Goal: Task Accomplishment & Management: Manage account settings

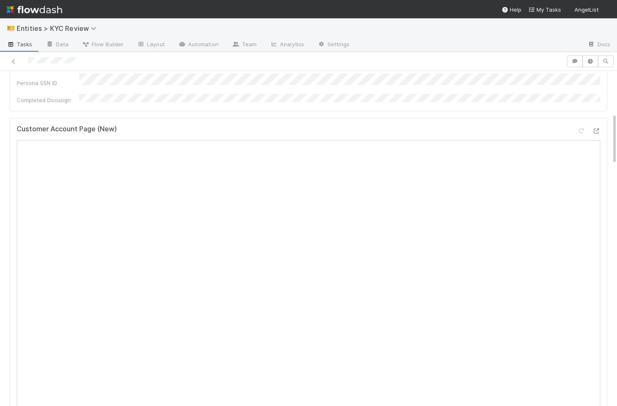
scroll to position [290, 0]
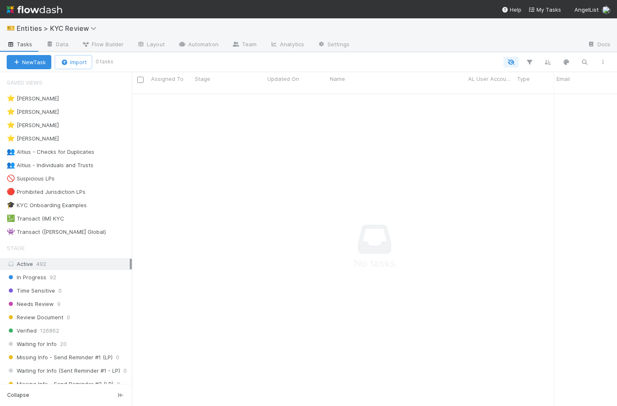
scroll to position [0, 0]
click at [64, 141] on div "⭐ Viv Hong 8" at bounding box center [69, 139] width 125 height 10
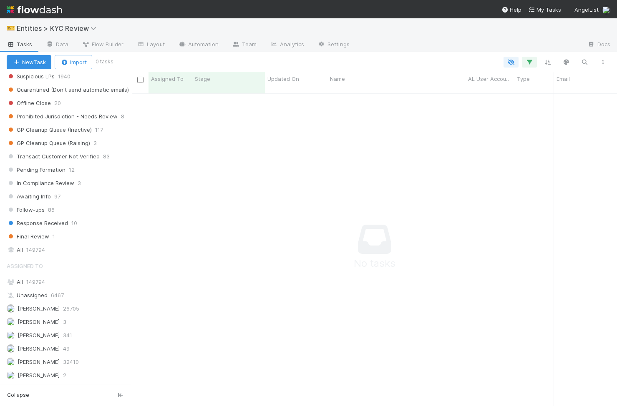
scroll to position [625, 0]
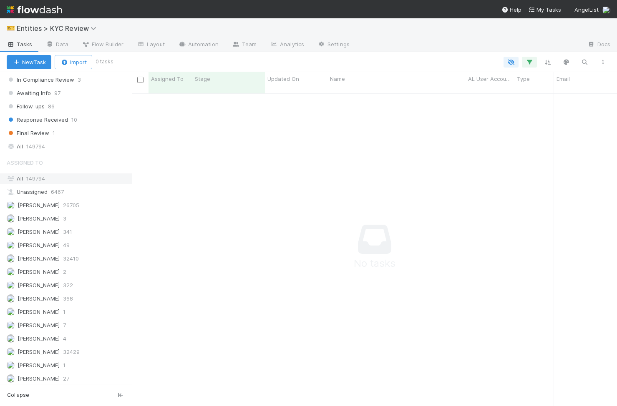
click at [25, 179] on div "All 149794" at bounding box center [68, 179] width 123 height 10
click at [72, 144] on div "All 149794" at bounding box center [68, 146] width 123 height 10
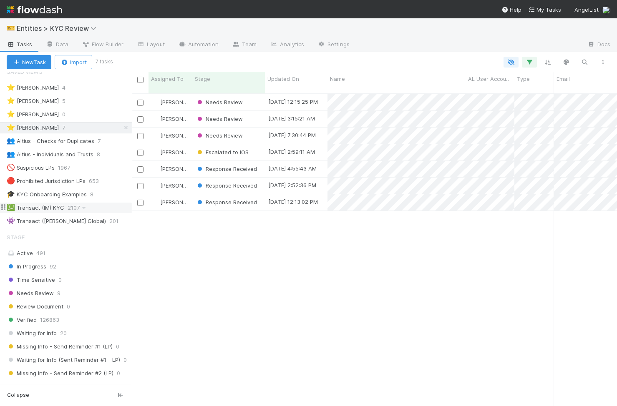
scroll to position [0, 0]
click at [237, 199] on span "Response Received" at bounding box center [226, 202] width 61 height 7
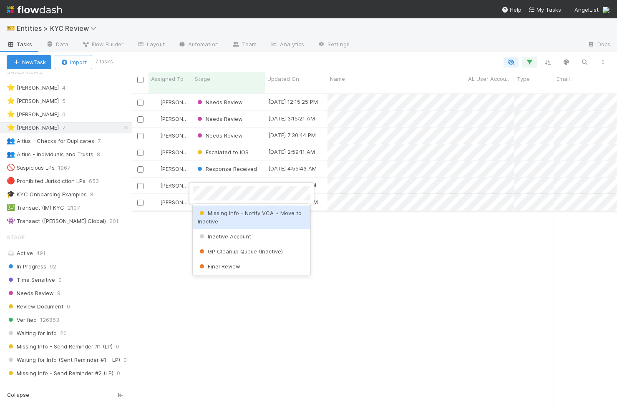
scroll to position [0, 0]
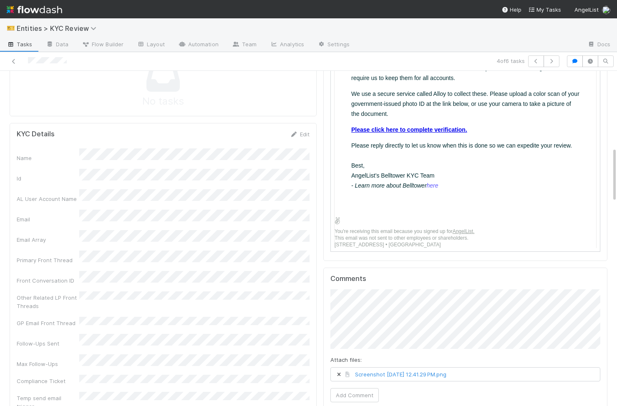
scroll to position [559, 0]
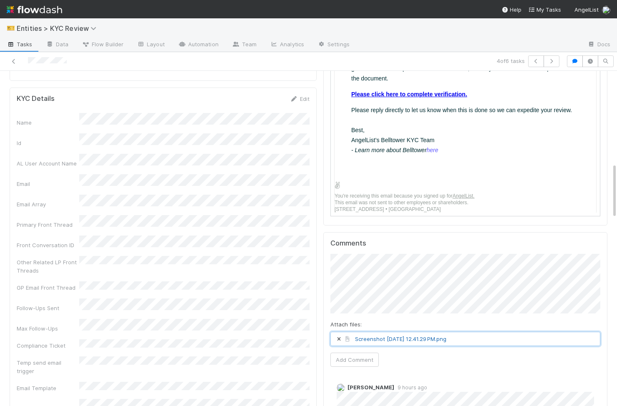
click at [409, 336] on link "Screenshot 2025-08-22 at 12.41.29 PM.png" at bounding box center [400, 339] width 91 height 7
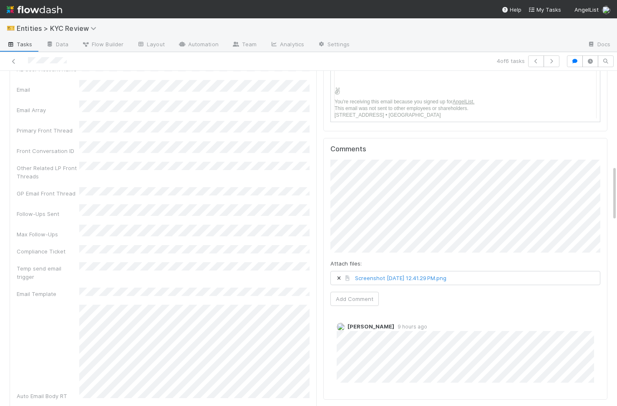
scroll to position [669, 0]
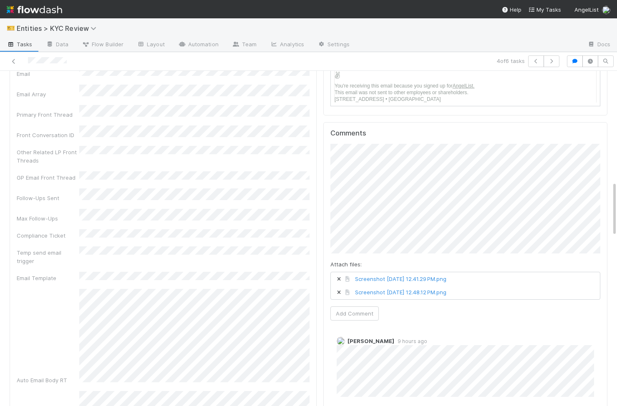
click at [552, 280] on div "Attach files: Screenshot 2025-08-22 at 12.41.29 PM.png Screenshot 2025-08-22 at…" at bounding box center [465, 232] width 270 height 177
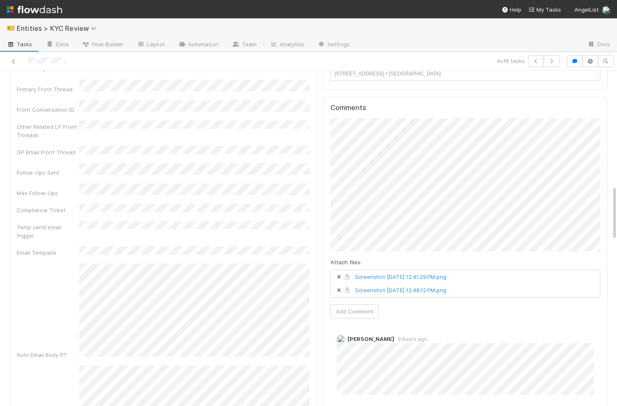
scroll to position [696, 0]
click at [354, 303] on button "Add Comment" at bounding box center [354, 310] width 48 height 14
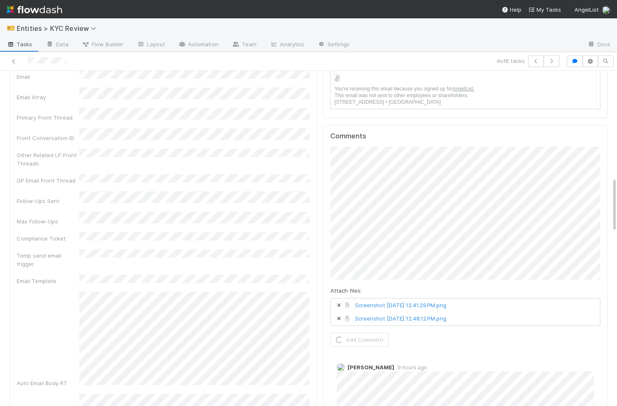
scroll to position [668, 0]
click at [326, 148] on div "Comments Attach files: Screenshot 2025-08-22 at 12.41.29 PM.png Screenshot 2025…" at bounding box center [465, 282] width 284 height 316
click at [415, 319] on div "Attach files: Screenshot 2025-08-22 at 12.41.29 PM.png Screenshot 2025-08-22 at…" at bounding box center [465, 245] width 270 height 200
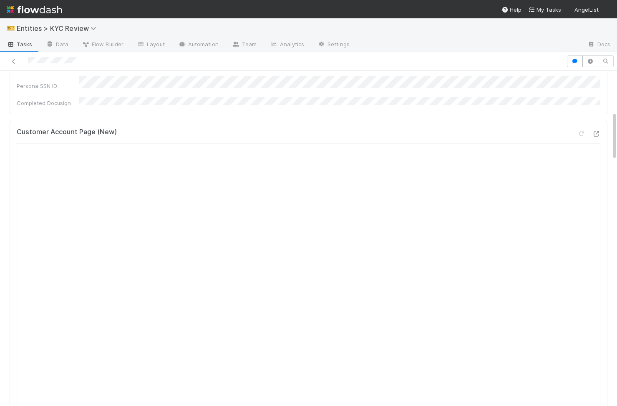
scroll to position [260, 0]
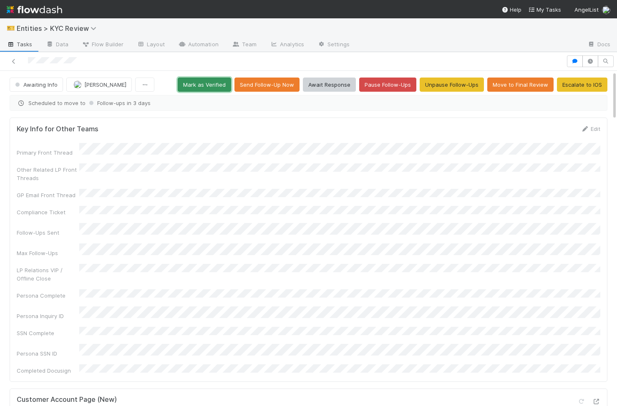
click at [201, 89] on button "Mark as Verified" at bounding box center [204, 85] width 53 height 14
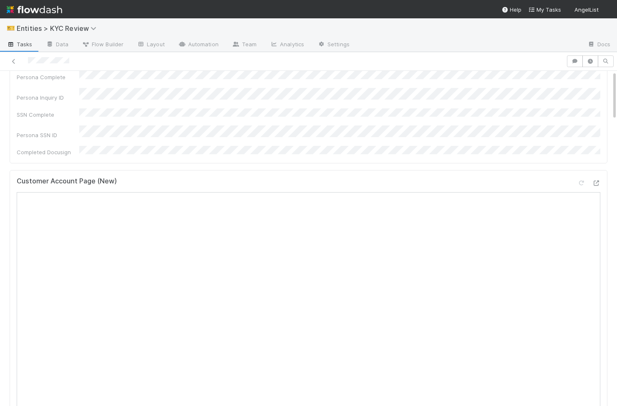
scroll to position [346, 0]
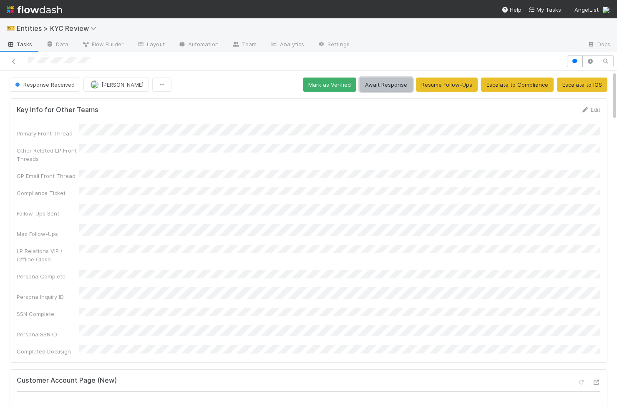
click at [383, 84] on button "Await Response" at bounding box center [386, 85] width 53 height 14
click at [402, 79] on button "Await Response" at bounding box center [386, 85] width 53 height 14
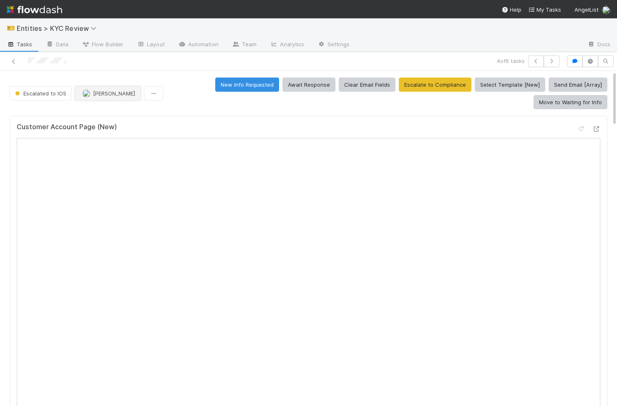
click at [91, 90] on span "[PERSON_NAME]" at bounding box center [108, 93] width 53 height 7
click at [47, 94] on span "Escalated to IOS" at bounding box center [39, 93] width 53 height 7
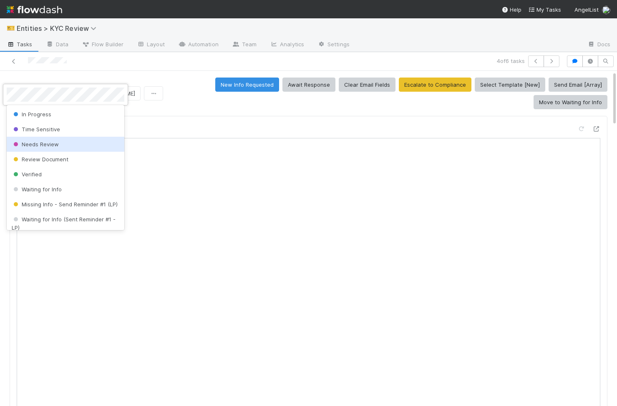
click at [54, 141] on span "Needs Review" at bounding box center [35, 144] width 47 height 7
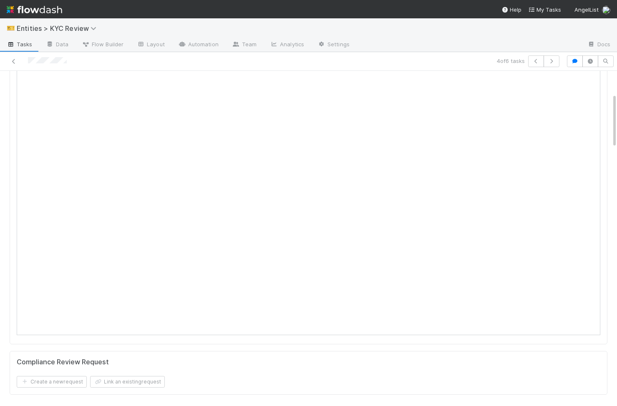
scroll to position [19, 0]
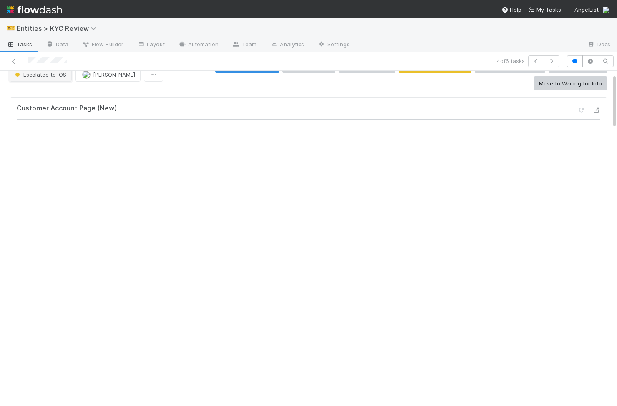
click at [39, 79] on button "Escalated to IOS" at bounding box center [41, 75] width 62 height 14
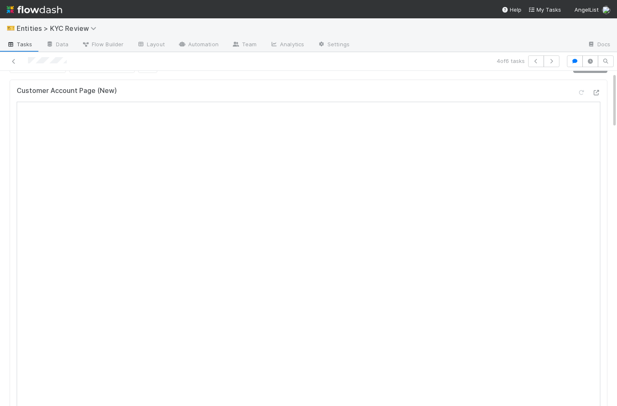
scroll to position [10, 0]
click at [98, 97] on h5 "Customer Account Page (New)" at bounding box center [67, 100] width 100 height 8
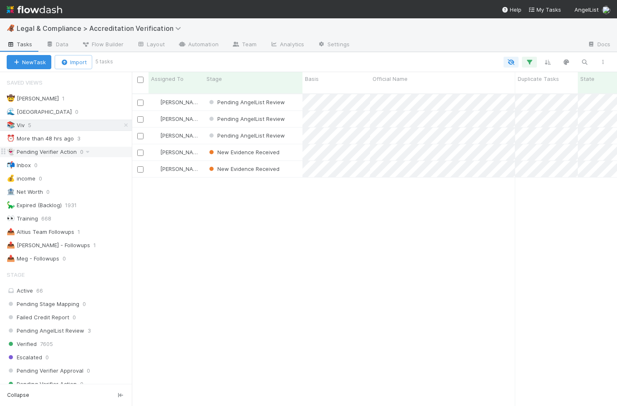
scroll to position [319, 485]
click at [286, 145] on div "New Evidence Received" at bounding box center [253, 152] width 98 height 16
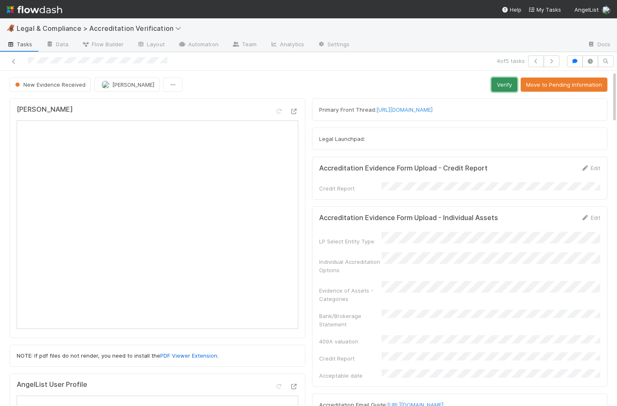
click at [507, 81] on button "Verify" at bounding box center [505, 85] width 26 height 14
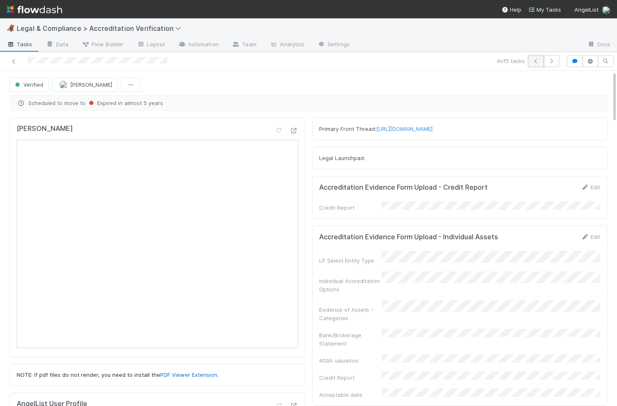
click at [540, 60] on icon "button" at bounding box center [536, 61] width 8 height 5
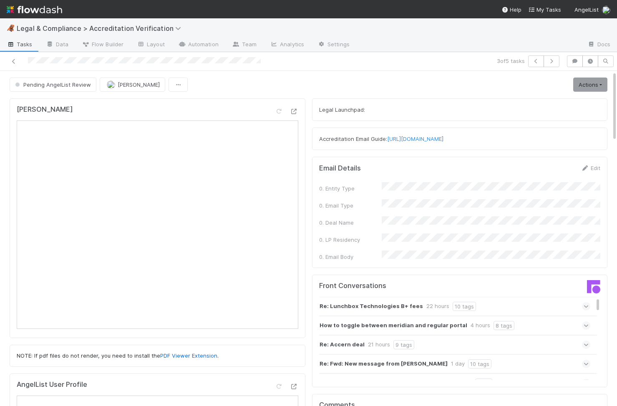
click at [583, 81] on link "Actions" at bounding box center [590, 85] width 34 height 14
click at [597, 87] on link "Actions" at bounding box center [590, 85] width 34 height 14
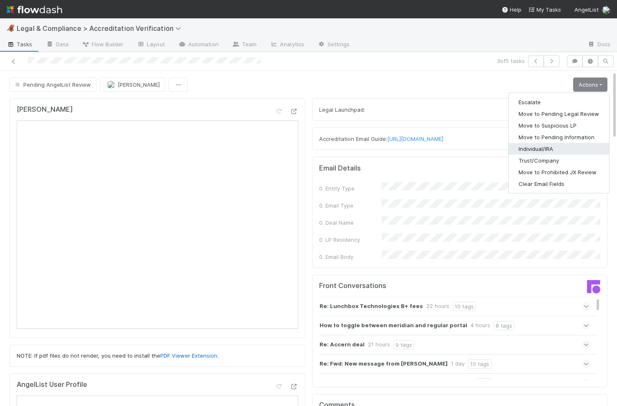
click at [555, 148] on button "Individual/IRA" at bounding box center [559, 149] width 101 height 12
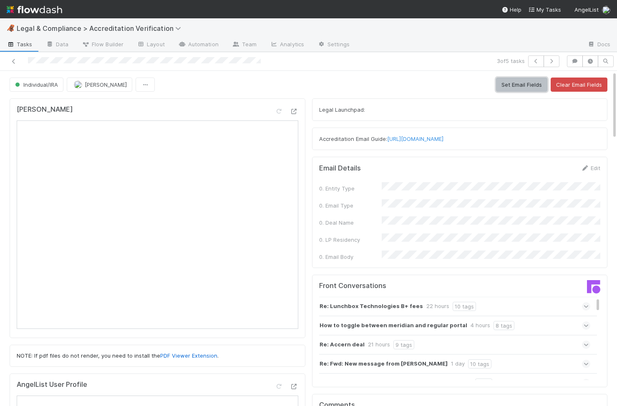
click at [504, 86] on button "Set Email Fields" at bounding box center [521, 85] width 51 height 14
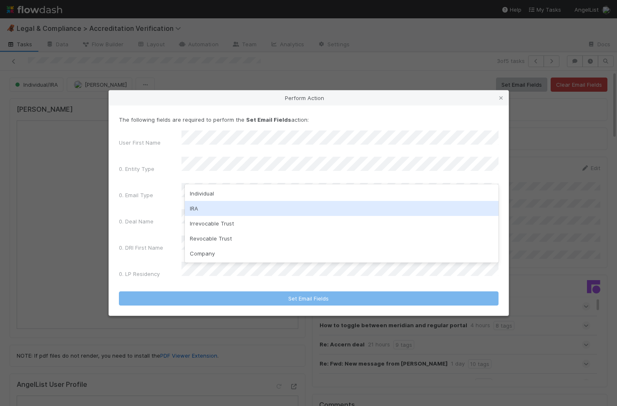
click at [256, 205] on div "IRA" at bounding box center [342, 208] width 314 height 15
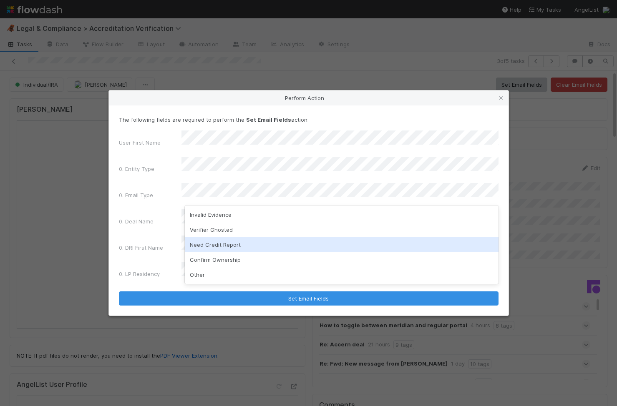
click at [246, 248] on div "Need Credit Report" at bounding box center [342, 244] width 314 height 15
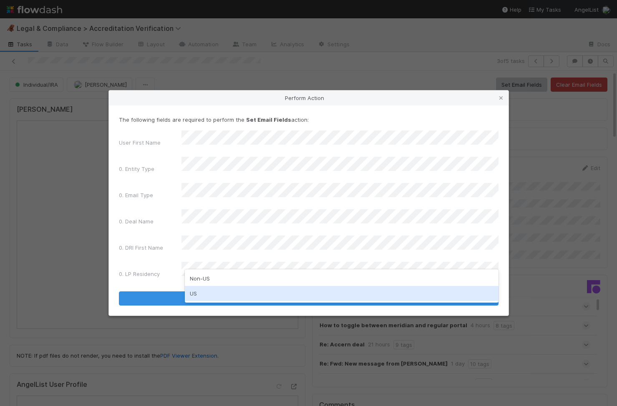
click at [219, 289] on div "US" at bounding box center [342, 293] width 314 height 15
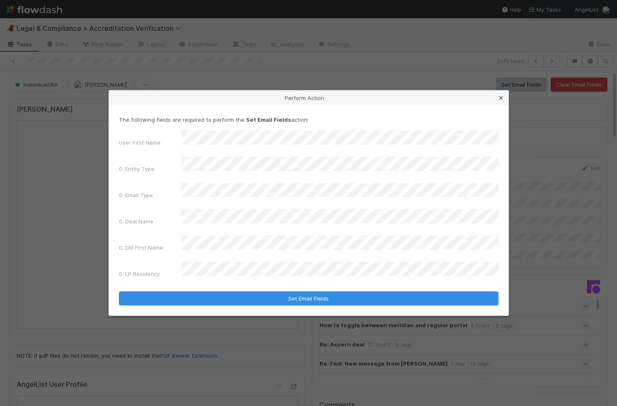
click at [503, 101] on icon at bounding box center [501, 98] width 8 height 5
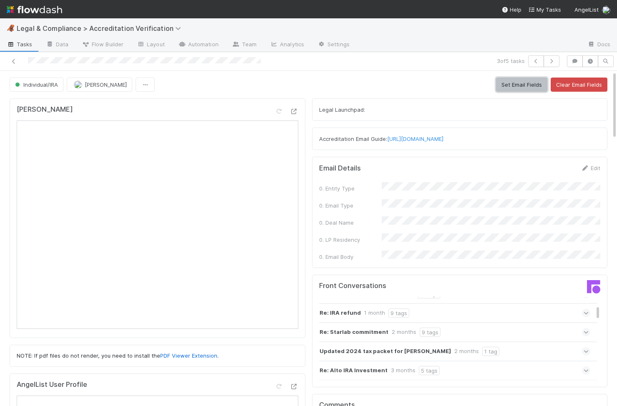
scroll to position [150, 0]
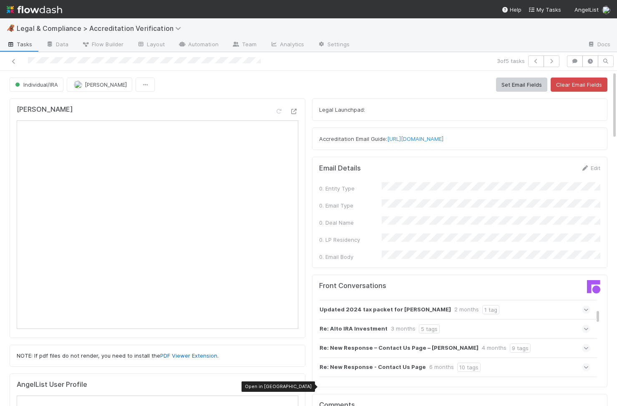
click at [295, 391] on div at bounding box center [294, 387] width 8 height 8
click at [521, 83] on button "Set Email Fields" at bounding box center [521, 85] width 51 height 14
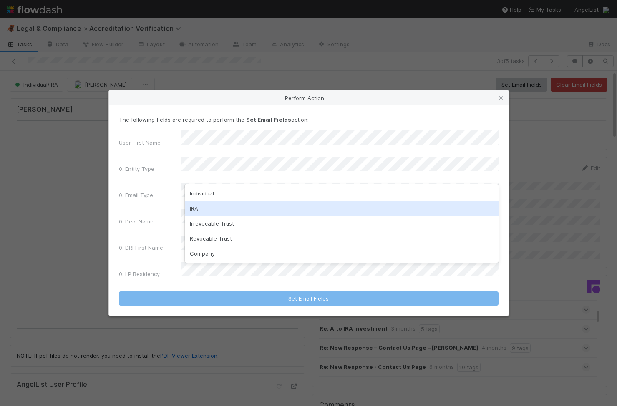
click at [297, 206] on div "IRA" at bounding box center [342, 208] width 314 height 15
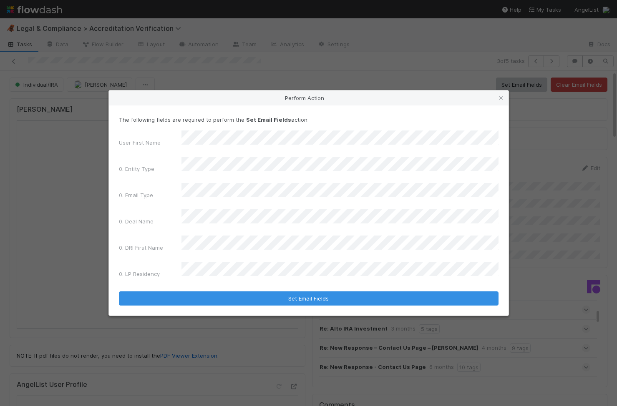
click at [292, 206] on div "User First Name 0. Entity Type 0. Email Type 0. Deal Name 0. DRI First Name 0. …" at bounding box center [309, 206] width 380 height 151
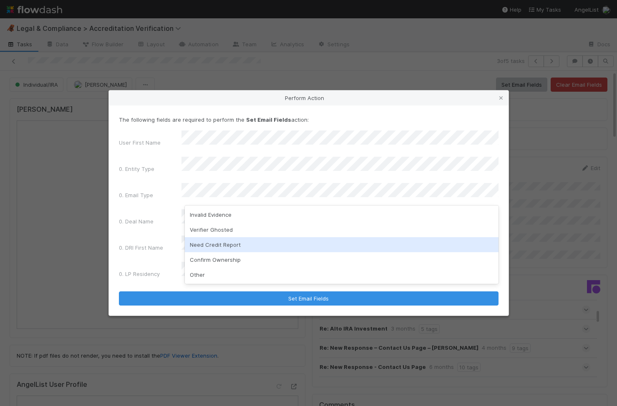
click at [246, 248] on div "Need Credit Report" at bounding box center [342, 244] width 314 height 15
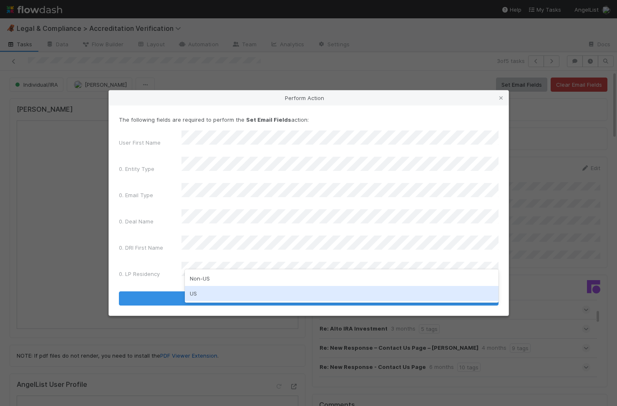
click at [206, 295] on div "US" at bounding box center [342, 293] width 314 height 15
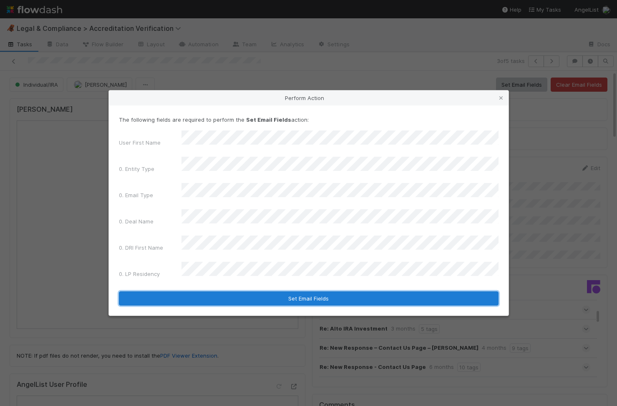
click at [211, 292] on button "Set Email Fields" at bounding box center [309, 299] width 380 height 14
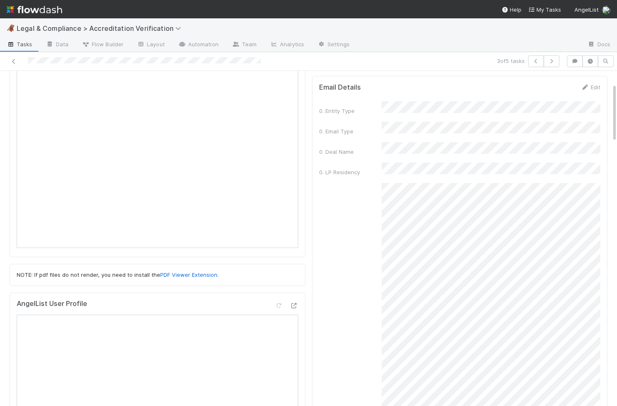
scroll to position [83, 0]
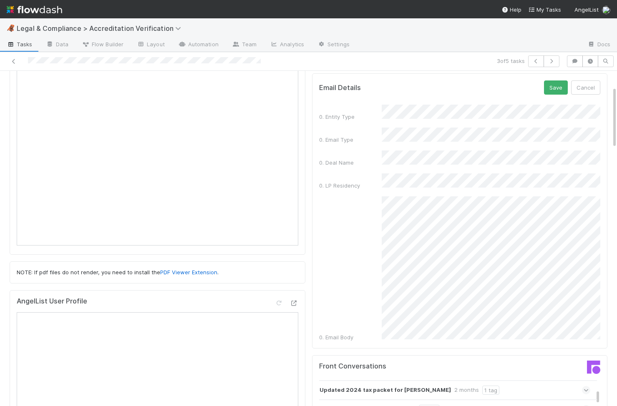
click at [381, 323] on div "0. Email Body" at bounding box center [460, 269] width 282 height 145
click at [550, 91] on button "Save" at bounding box center [556, 88] width 24 height 14
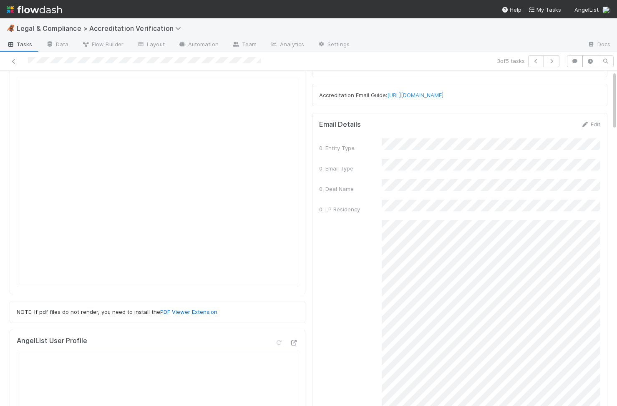
scroll to position [0, 0]
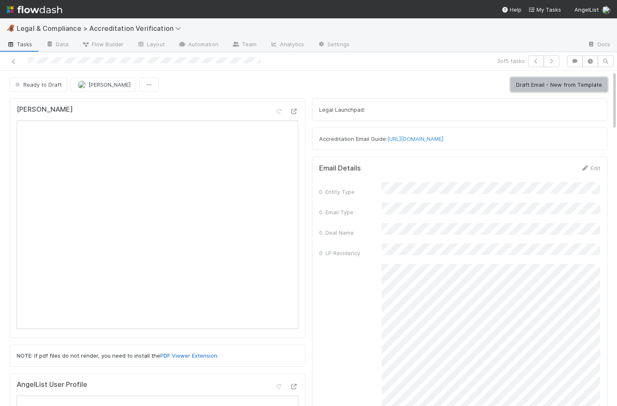
click at [553, 85] on button "Draft Email - New from Template" at bounding box center [559, 85] width 97 height 14
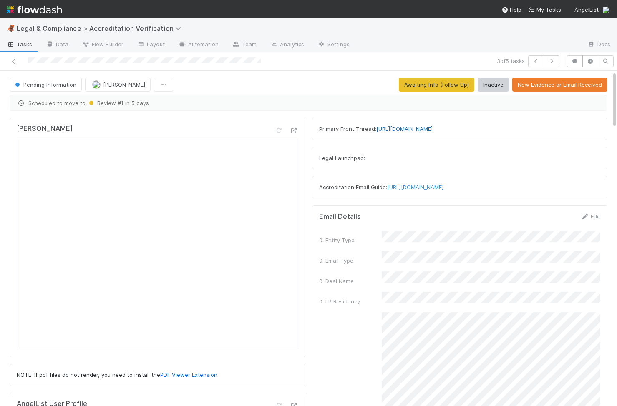
click at [409, 127] on link "https://app.frontapp.com/open/cnv_qqbt407" at bounding box center [404, 129] width 56 height 7
click at [531, 65] on button "button" at bounding box center [536, 62] width 16 height 12
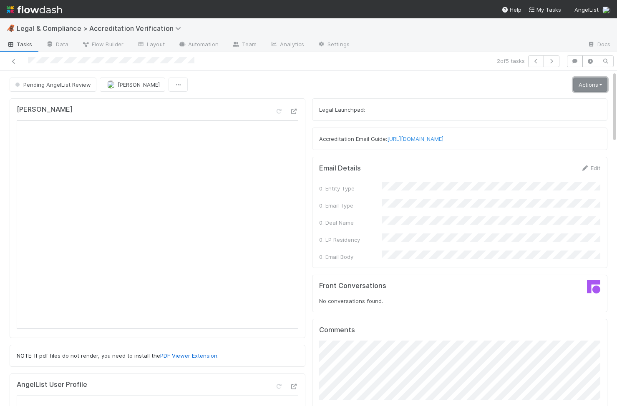
click at [593, 86] on link "Actions" at bounding box center [590, 85] width 34 height 14
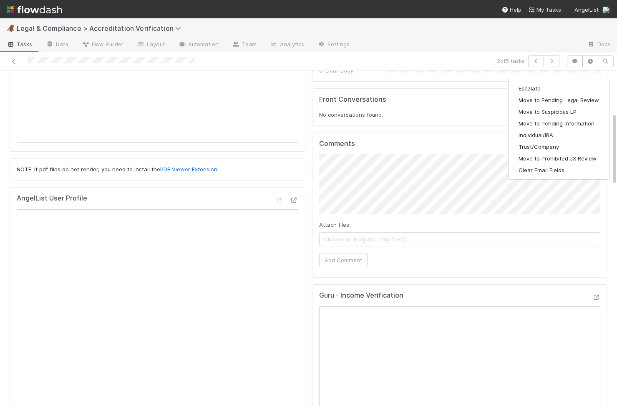
scroll to position [192, 0]
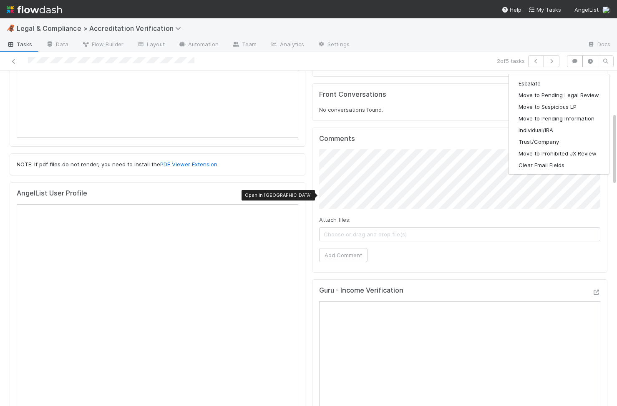
click at [296, 197] on icon at bounding box center [294, 195] width 8 height 5
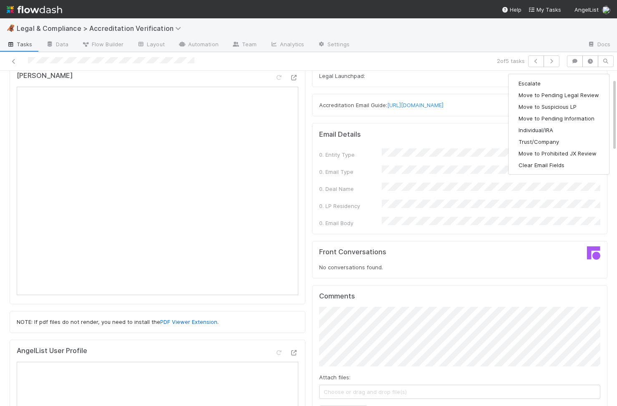
scroll to position [0, 0]
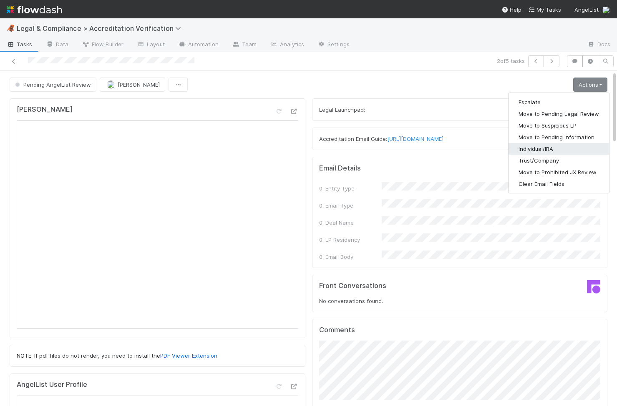
click at [545, 147] on button "Individual/IRA" at bounding box center [559, 149] width 101 height 12
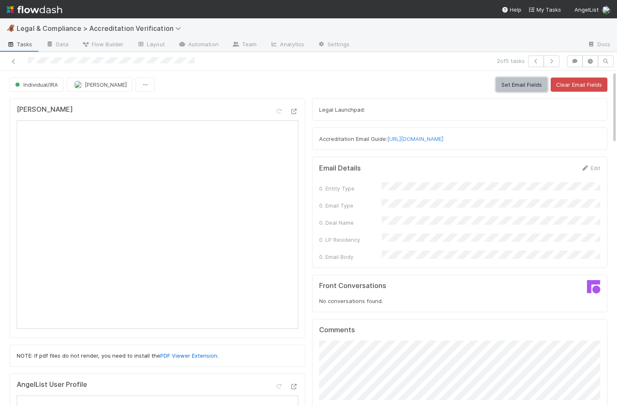
click at [512, 87] on button "Set Email Fields" at bounding box center [521, 85] width 51 height 14
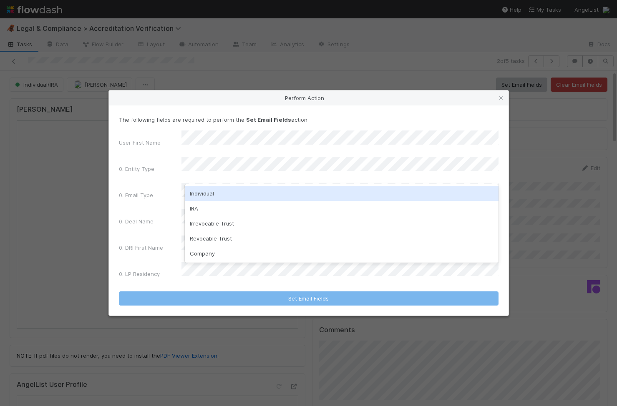
click at [221, 194] on div "Individual" at bounding box center [342, 193] width 314 height 15
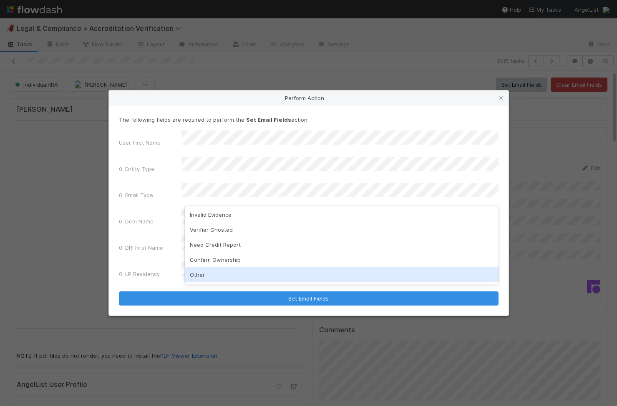
click at [225, 270] on div "Other" at bounding box center [342, 274] width 314 height 15
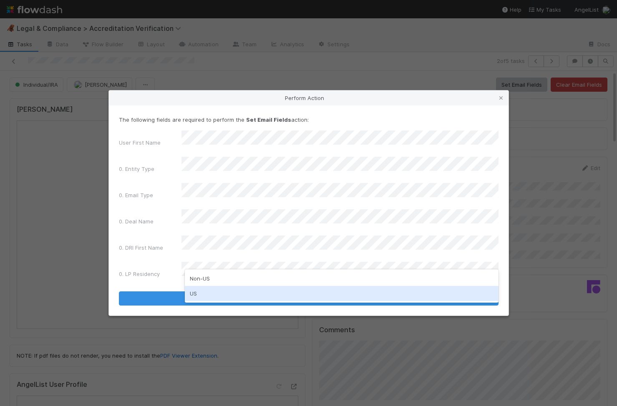
click at [203, 291] on div "US" at bounding box center [342, 293] width 314 height 15
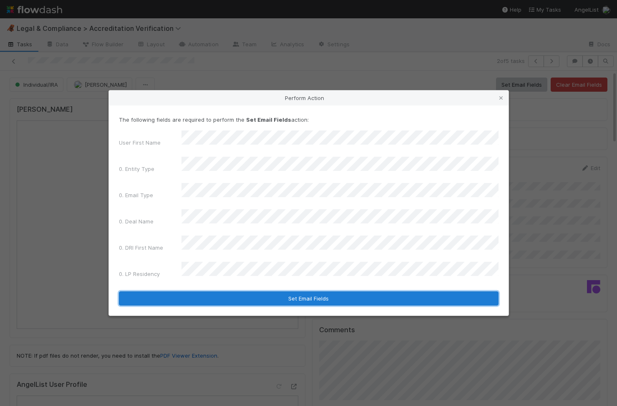
click at [213, 292] on button "Set Email Fields" at bounding box center [309, 299] width 380 height 14
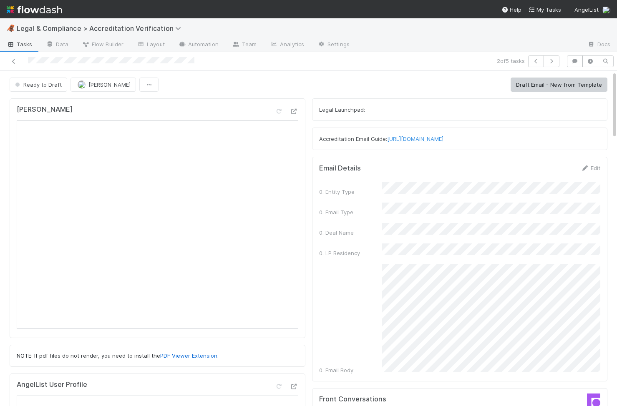
click at [598, 164] on div "Edit" at bounding box center [591, 168] width 20 height 8
click at [593, 167] on link "Edit" at bounding box center [591, 168] width 20 height 7
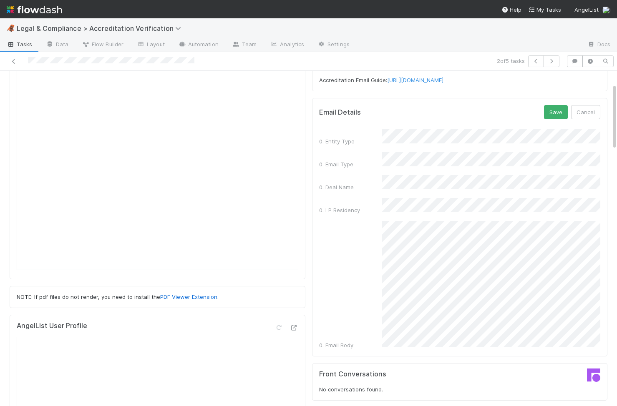
scroll to position [63, 0]
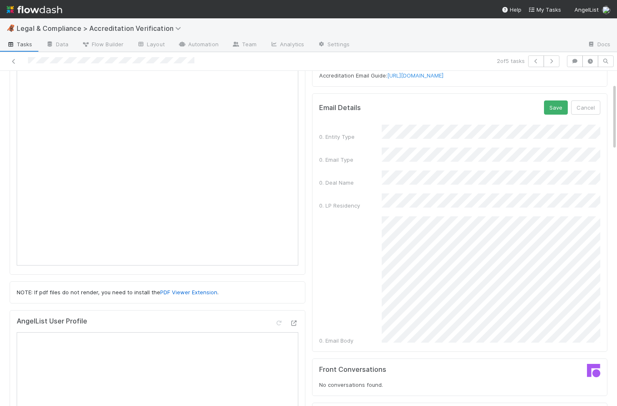
click at [366, 264] on div "0. Email Body" at bounding box center [460, 281] width 282 height 129
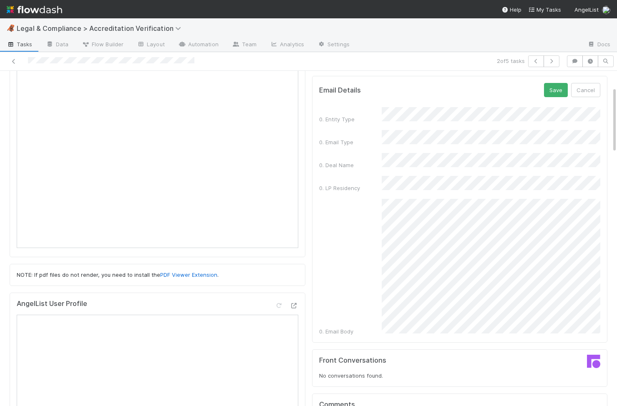
scroll to position [83, 0]
click at [381, 315] on div "0. Email Body" at bounding box center [460, 265] width 282 height 137
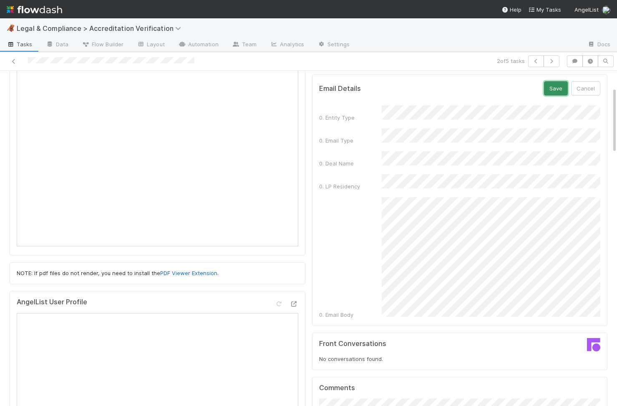
click at [552, 89] on button "Save" at bounding box center [556, 88] width 24 height 14
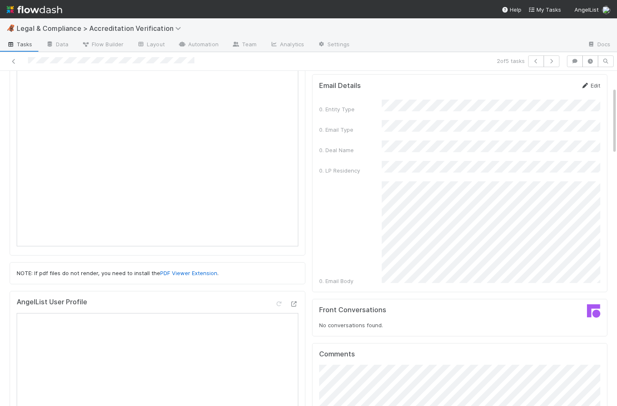
click at [588, 83] on icon at bounding box center [585, 85] width 8 height 5
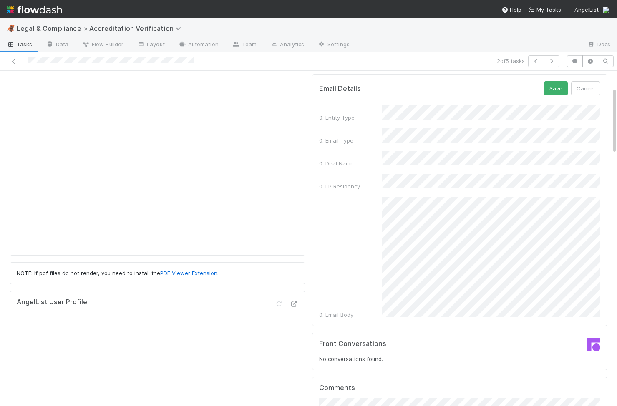
click at [372, 244] on div "0. Email Body" at bounding box center [460, 258] width 282 height 122
click at [555, 91] on button "Save" at bounding box center [556, 88] width 24 height 14
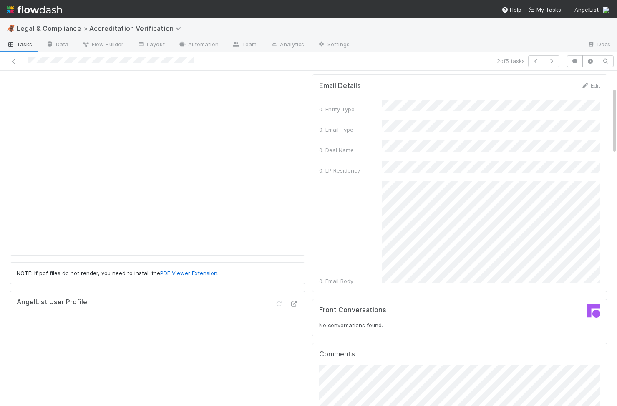
scroll to position [0, 0]
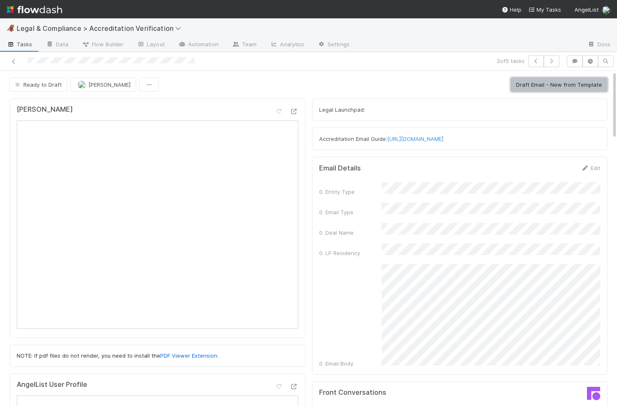
click at [552, 83] on button "Draft Email - New from Template" at bounding box center [559, 85] width 97 height 14
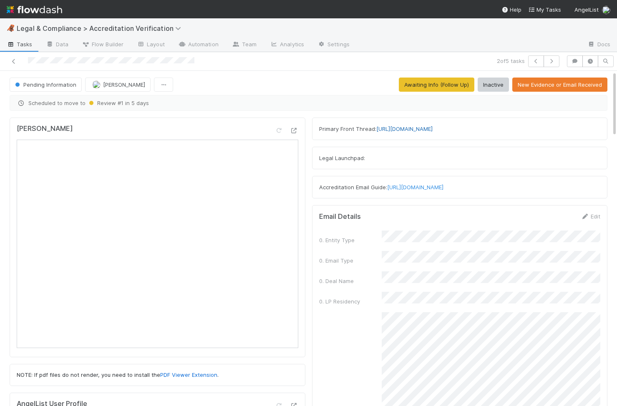
click at [433, 132] on link "https://app.frontapp.com/open/cnv_qqbzi6f" at bounding box center [404, 129] width 56 height 7
click at [537, 63] on icon "button" at bounding box center [536, 61] width 8 height 5
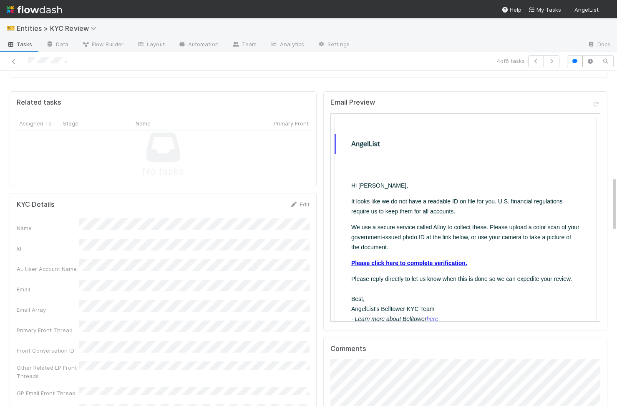
scroll to position [640, 0]
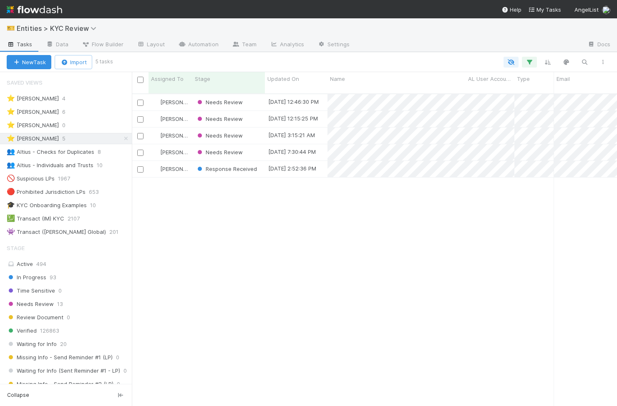
scroll to position [0, 0]
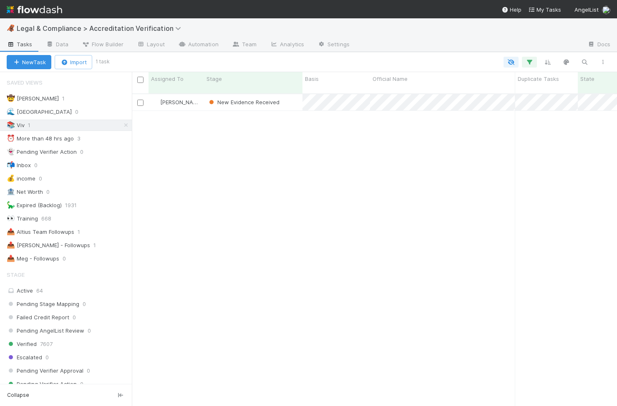
scroll to position [0, 0]
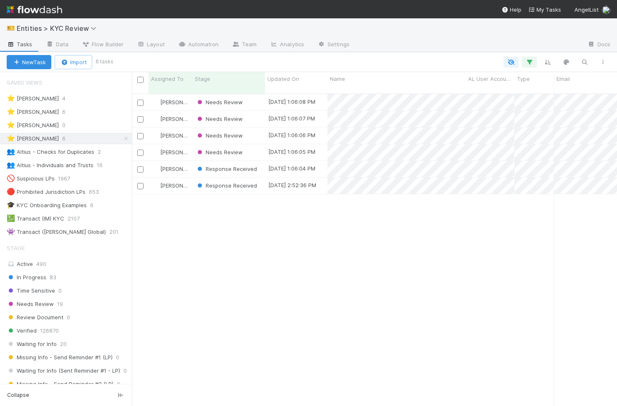
scroll to position [319, 485]
click at [251, 144] on div "Needs Review" at bounding box center [228, 152] width 73 height 16
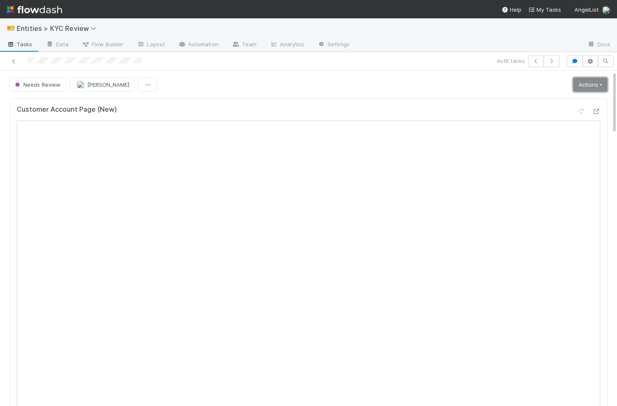
click at [601, 89] on link "Actions" at bounding box center [590, 85] width 34 height 14
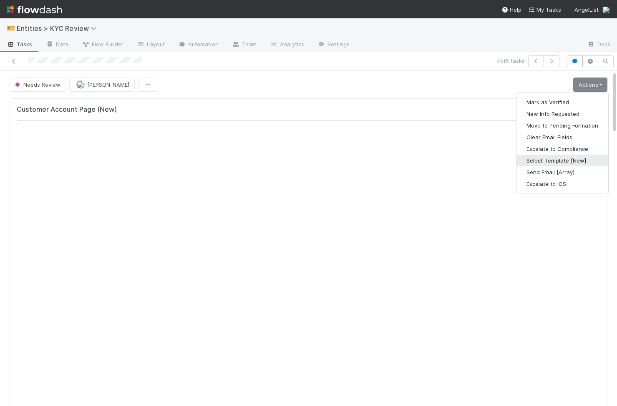
click at [585, 156] on button "Select Template [New]" at bounding box center [563, 161] width 92 height 12
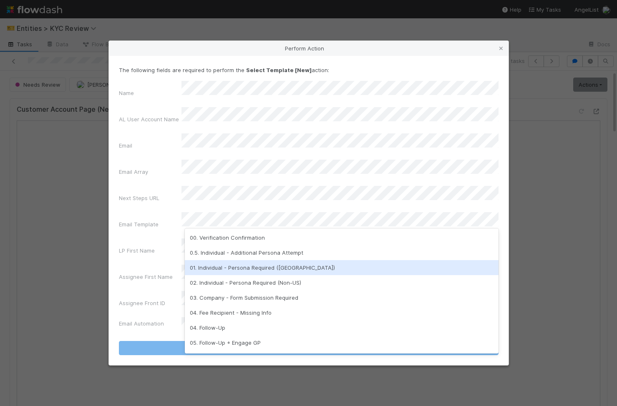
scroll to position [209, 0]
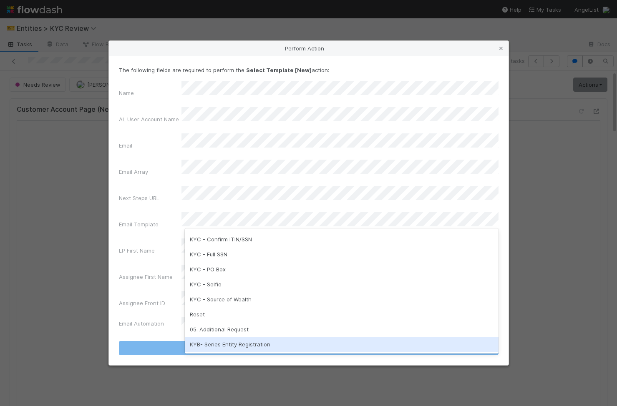
click at [281, 342] on div "KYB- Series Entity Registration" at bounding box center [342, 344] width 314 height 15
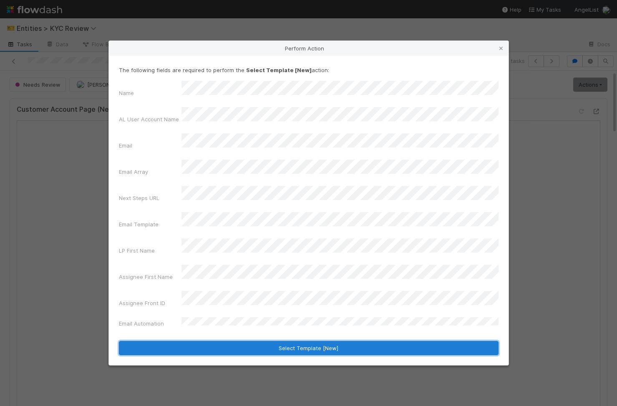
click at [290, 341] on button "Select Template [New]" at bounding box center [309, 348] width 380 height 14
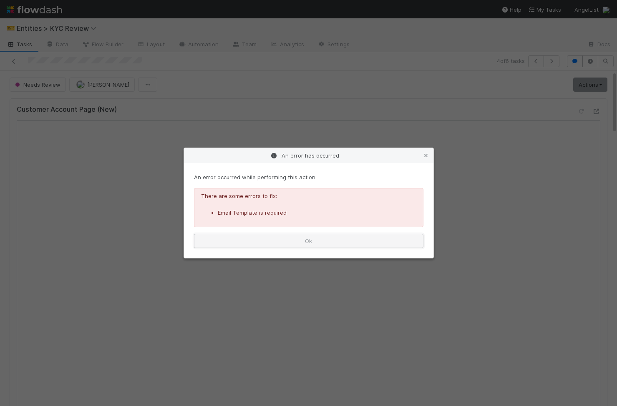
click at [397, 243] on button "Ok" at bounding box center [309, 241] width 230 height 14
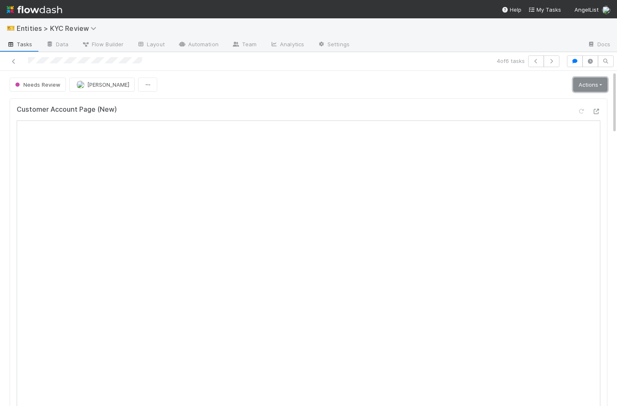
click at [595, 87] on link "Actions" at bounding box center [590, 85] width 34 height 14
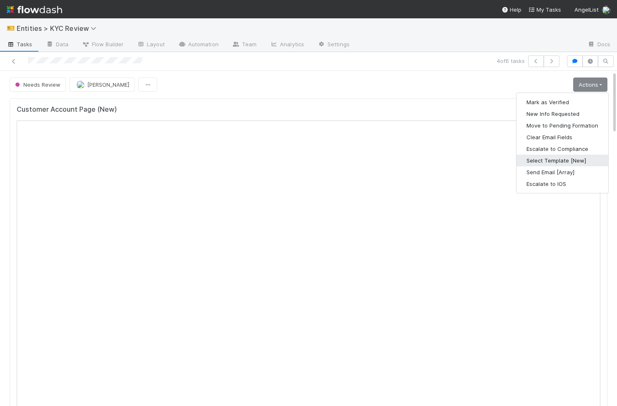
click at [590, 156] on button "Select Template [New]" at bounding box center [563, 161] width 92 height 12
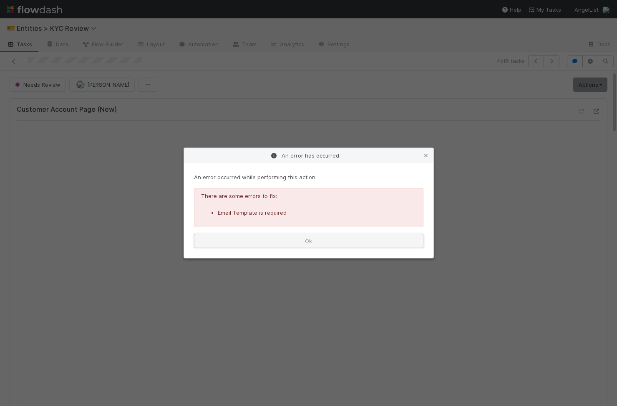
click at [304, 239] on button "Ok" at bounding box center [309, 241] width 230 height 14
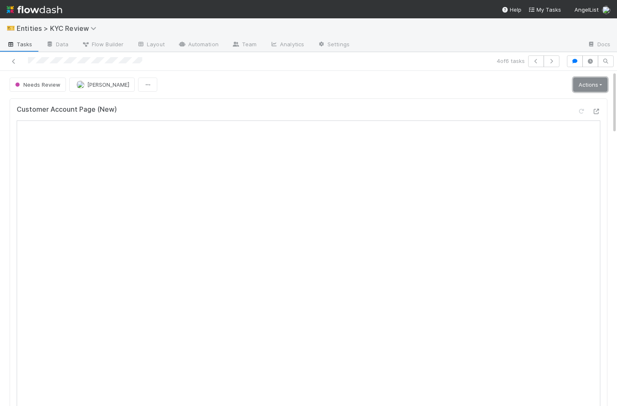
click at [598, 84] on link "Actions" at bounding box center [590, 85] width 34 height 14
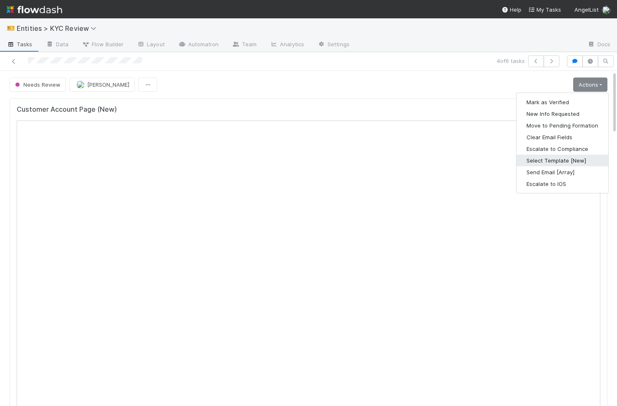
click at [591, 162] on button "Select Template [New]" at bounding box center [563, 161] width 92 height 12
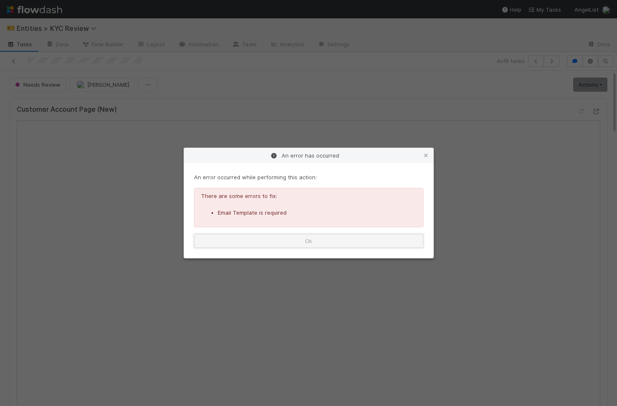
click at [373, 246] on button "Ok" at bounding box center [309, 241] width 230 height 14
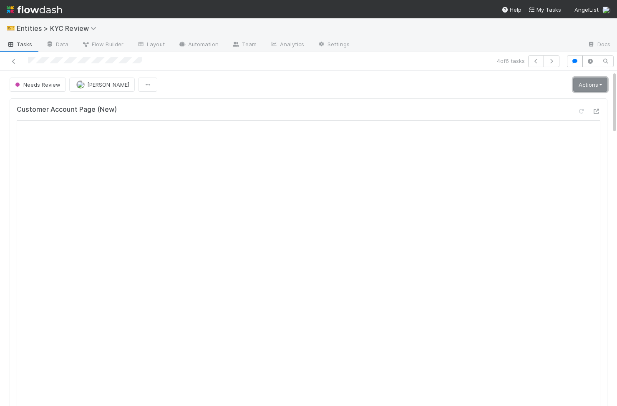
click at [584, 90] on link "Actions" at bounding box center [590, 85] width 34 height 14
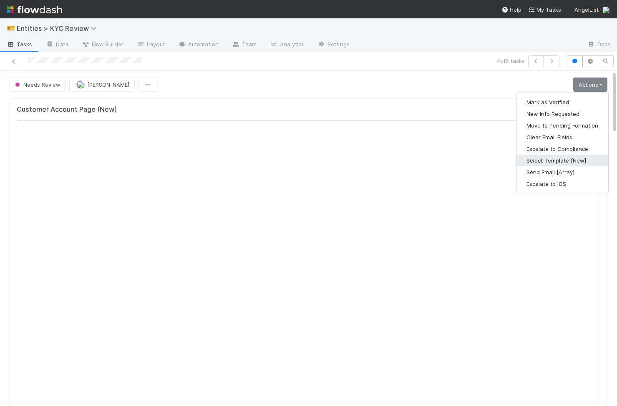
click at [555, 162] on button "Select Template [New]" at bounding box center [563, 161] width 92 height 12
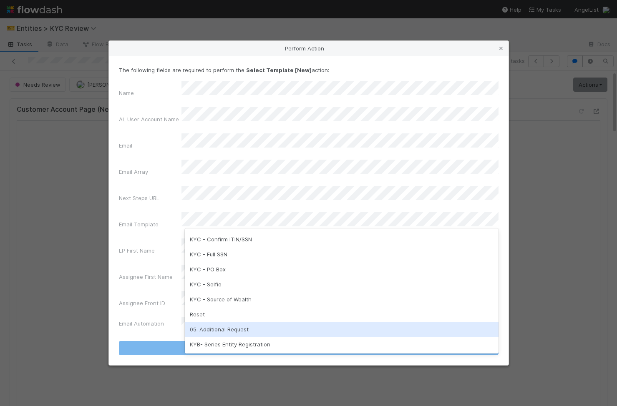
click at [284, 328] on div "05. Additional Request" at bounding box center [342, 329] width 314 height 15
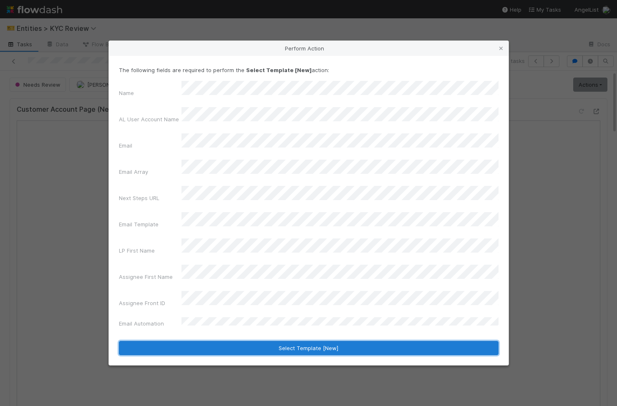
click at [280, 341] on button "Select Template [New]" at bounding box center [309, 348] width 380 height 14
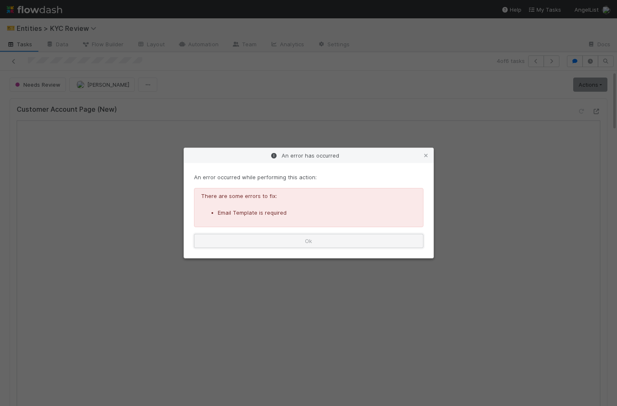
click at [334, 242] on button "Ok" at bounding box center [309, 241] width 230 height 14
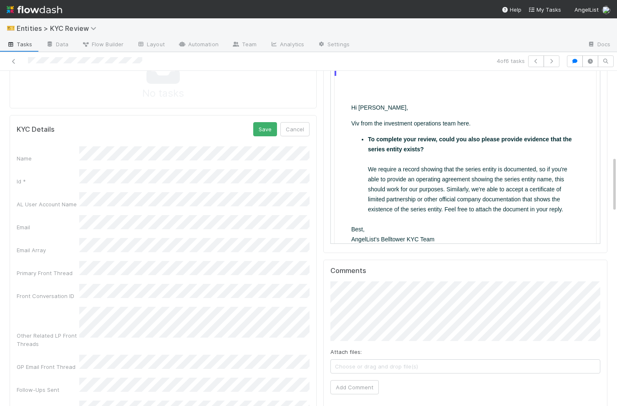
scroll to position [508, 0]
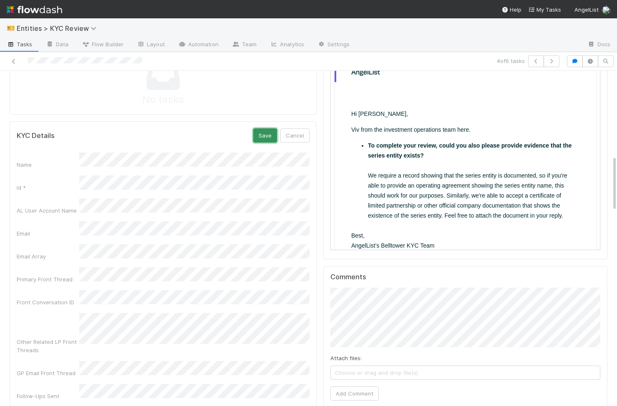
click at [268, 136] on button "Save" at bounding box center [265, 136] width 24 height 14
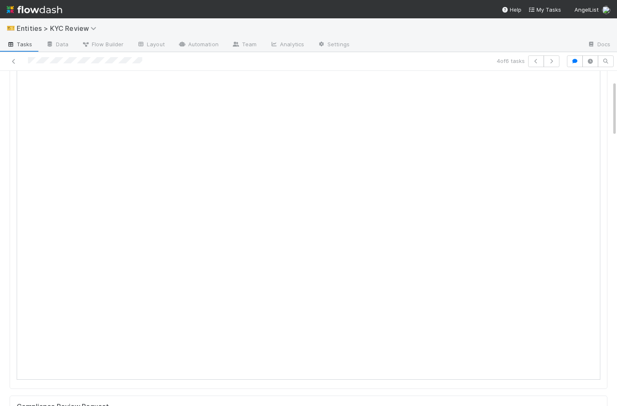
scroll to position [0, 0]
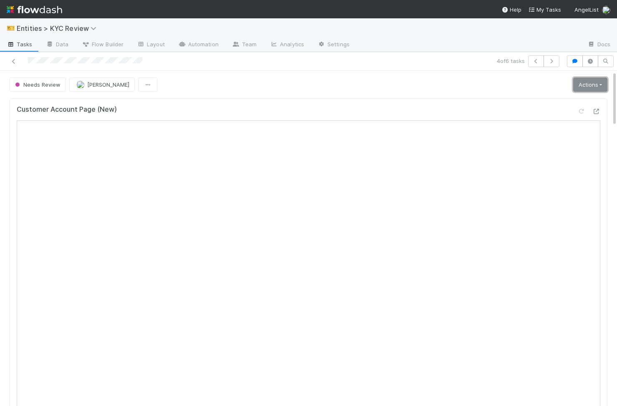
click at [598, 88] on link "Actions" at bounding box center [590, 85] width 34 height 14
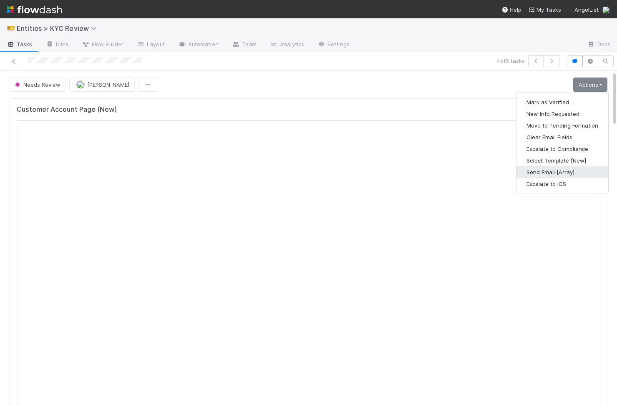
click at [570, 171] on button "Send Email [Array]" at bounding box center [563, 173] width 92 height 12
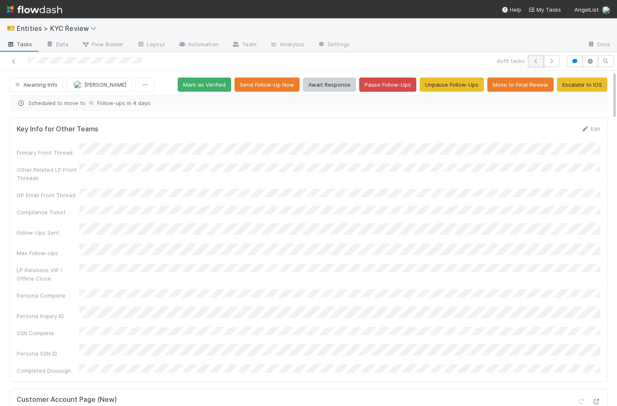
click at [538, 61] on icon "button" at bounding box center [536, 61] width 8 height 5
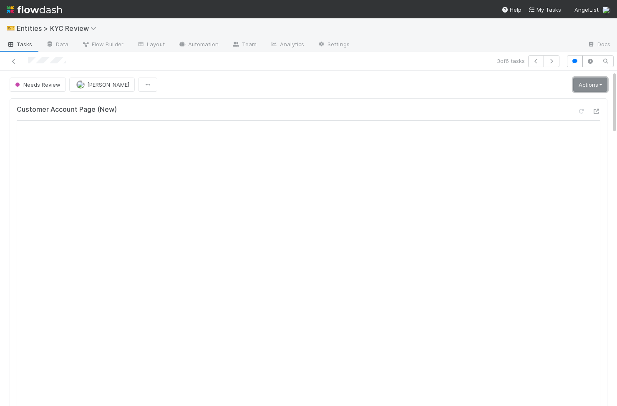
click at [596, 89] on link "Actions" at bounding box center [590, 85] width 34 height 14
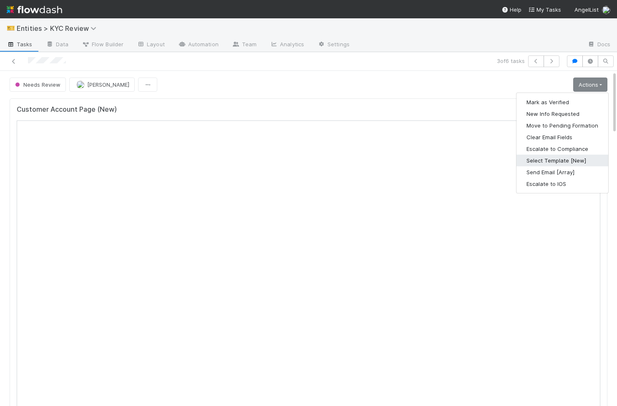
click at [564, 157] on button "Select Template [New]" at bounding box center [563, 161] width 92 height 12
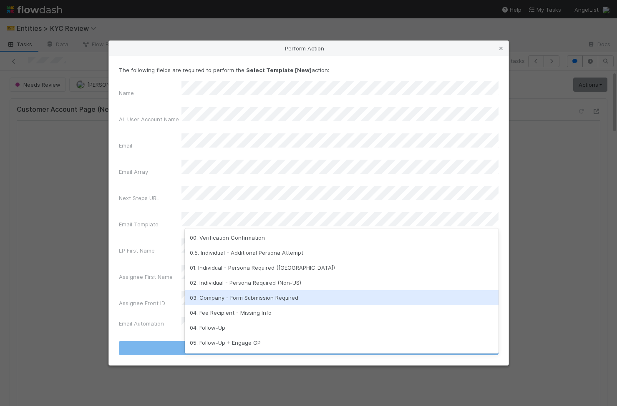
click at [262, 295] on div "03. Company - Form Submission Required" at bounding box center [342, 297] width 314 height 15
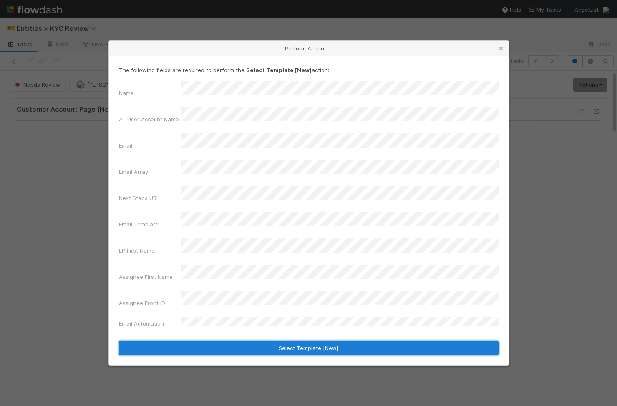
click at [266, 341] on button "Select Template [New]" at bounding box center [309, 348] width 380 height 14
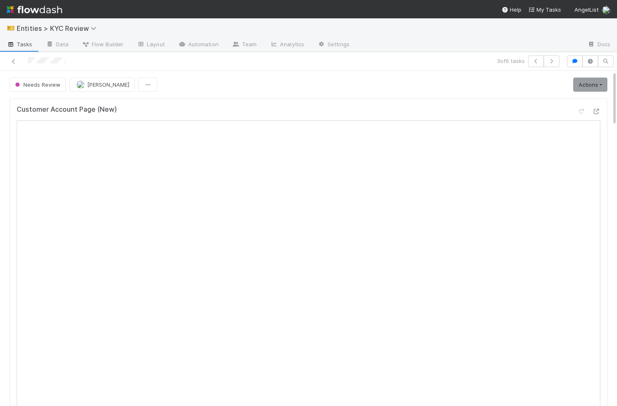
click at [348, 101] on div "Customer Account Page (New)" at bounding box center [309, 280] width 598 height 365
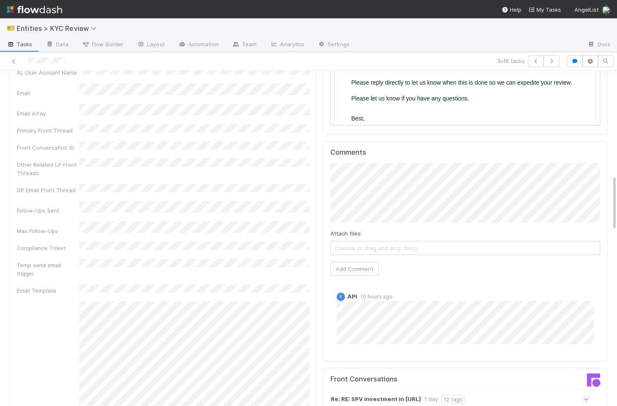
scroll to position [636, 0]
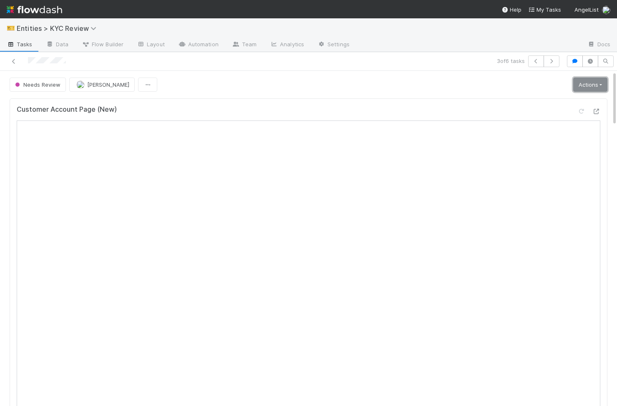
click at [607, 82] on link "Actions" at bounding box center [590, 85] width 34 height 14
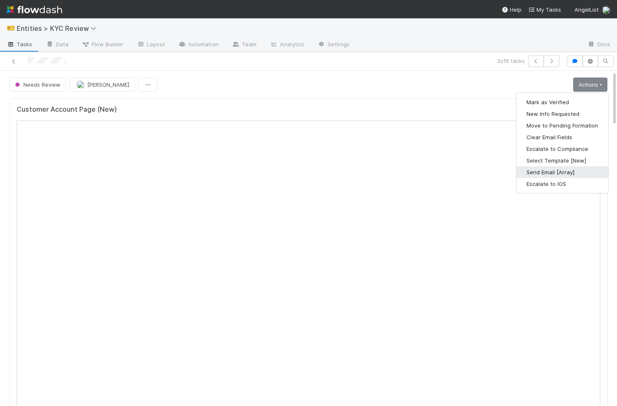
click at [564, 169] on button "Send Email [Array]" at bounding box center [563, 173] width 92 height 12
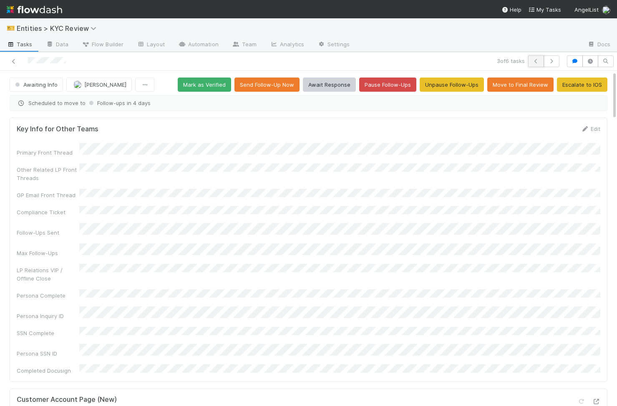
click at [539, 59] on icon "button" at bounding box center [536, 61] width 8 height 5
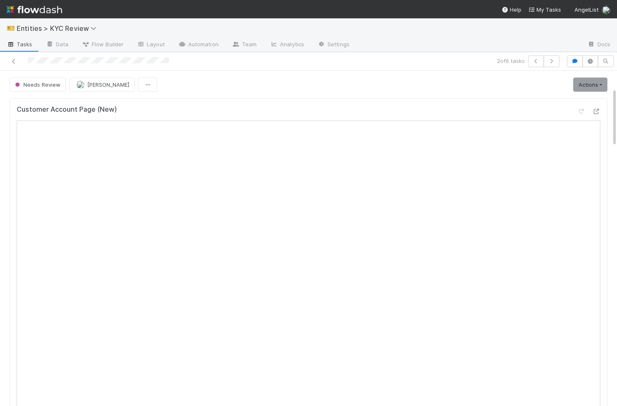
scroll to position [96, 0]
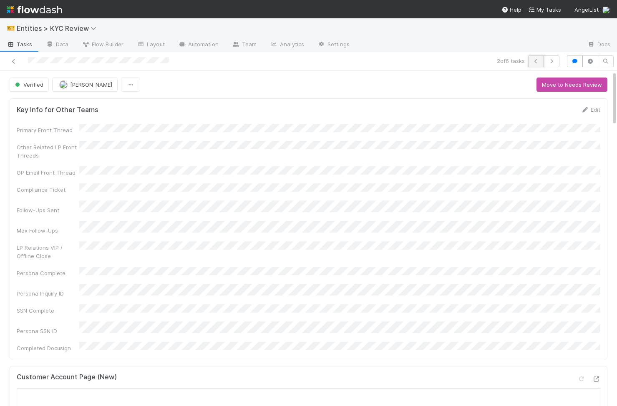
click at [534, 65] on button "button" at bounding box center [536, 62] width 16 height 12
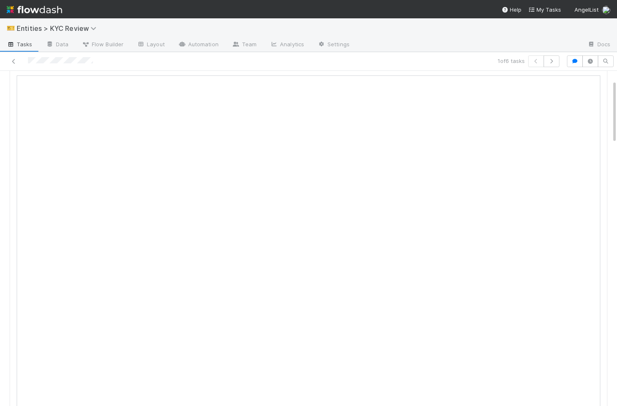
scroll to position [52, 0]
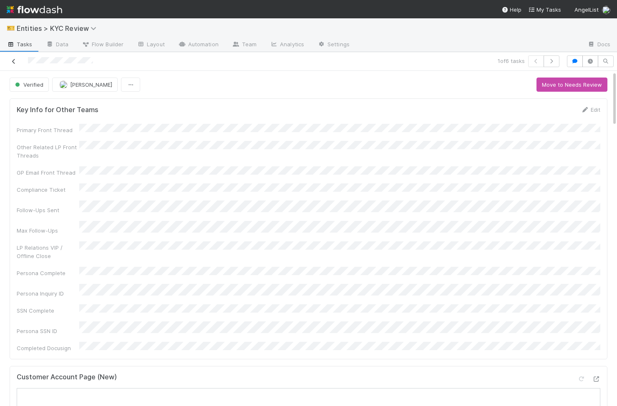
click at [14, 61] on icon at bounding box center [14, 61] width 8 height 5
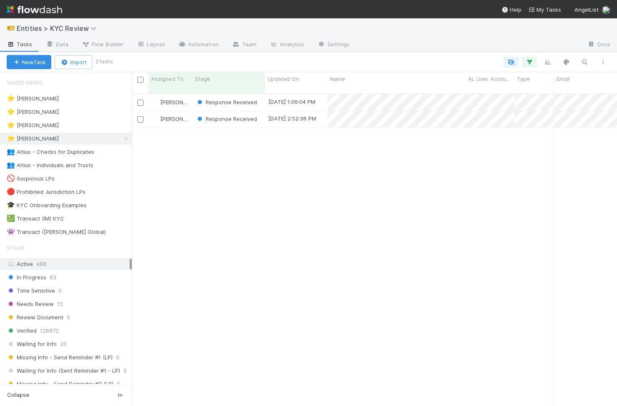
scroll to position [0, 0]
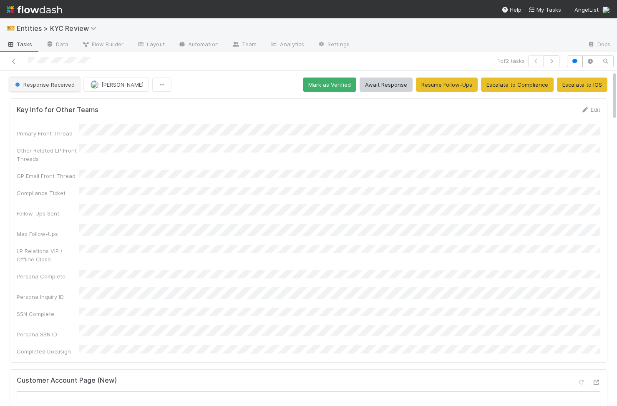
click at [66, 89] on button "Response Received" at bounding box center [45, 85] width 71 height 14
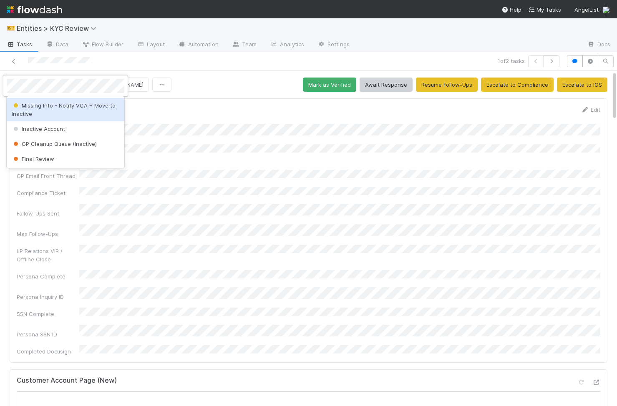
click at [383, 87] on div at bounding box center [308, 203] width 617 height 406
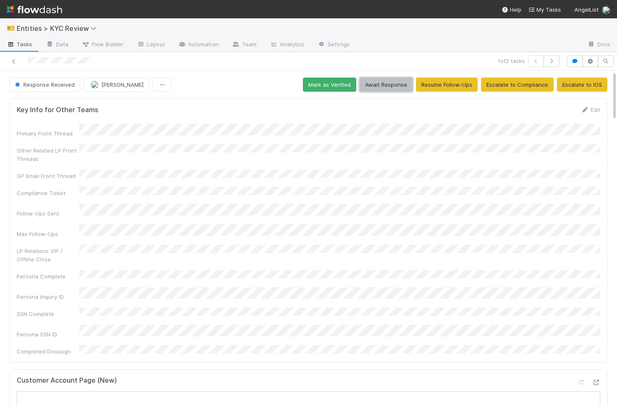
click at [388, 87] on button "Await Response" at bounding box center [386, 85] width 53 height 14
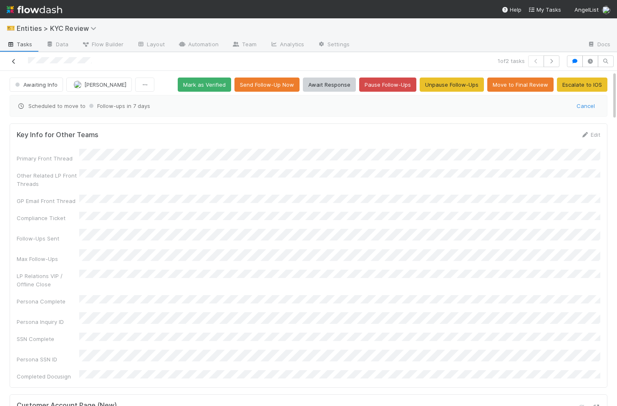
click at [16, 63] on icon at bounding box center [14, 61] width 8 height 5
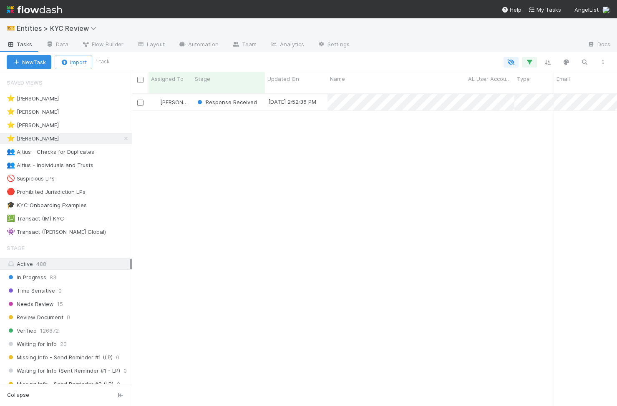
scroll to position [319, 485]
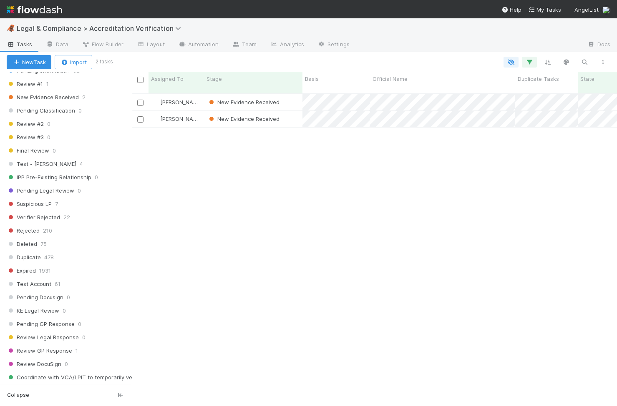
scroll to position [363, 0]
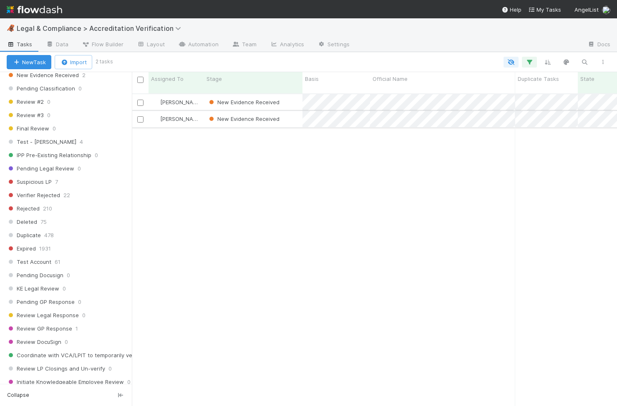
click at [295, 116] on div "New Evidence Received" at bounding box center [253, 119] width 98 height 16
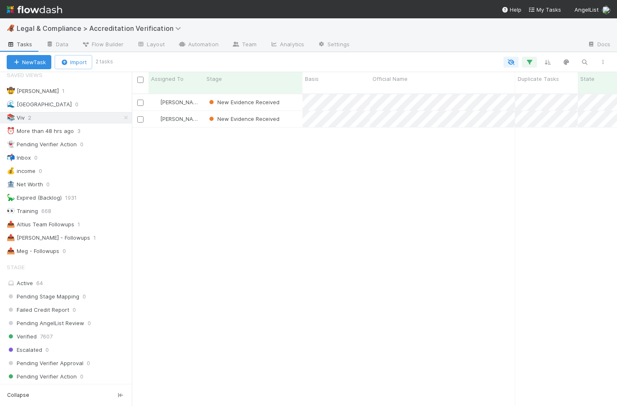
scroll to position [0, 0]
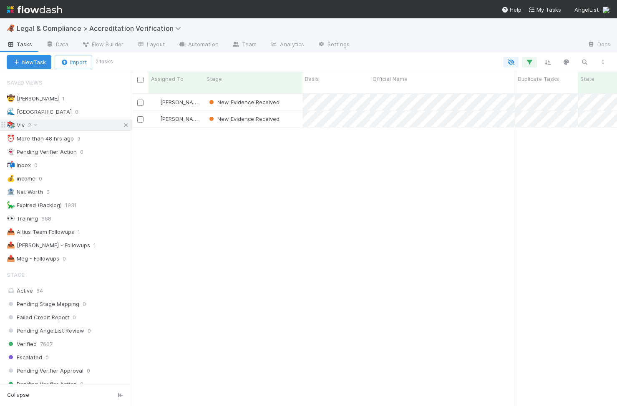
click at [124, 125] on icon at bounding box center [126, 125] width 8 height 5
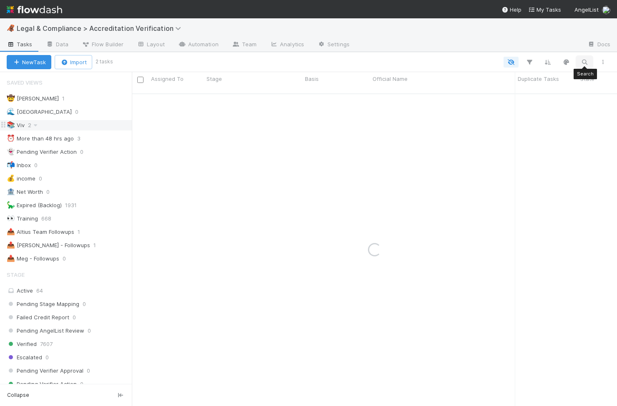
click at [584, 64] on icon "button" at bounding box center [584, 62] width 8 height 8
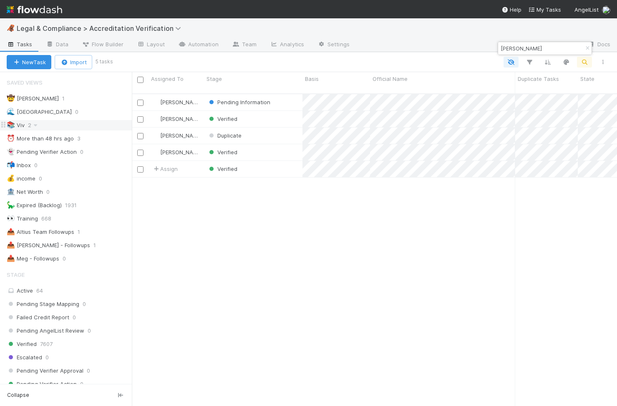
scroll to position [319, 485]
type input "[PERSON_NAME]"
click at [289, 95] on div "Pending Information" at bounding box center [253, 102] width 98 height 16
click at [285, 98] on div "Pending Information" at bounding box center [253, 102] width 98 height 16
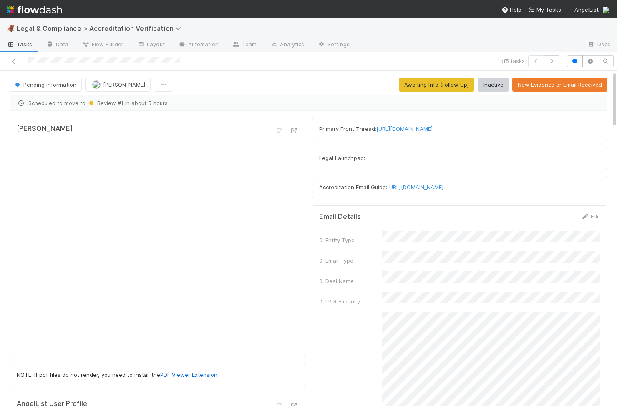
click at [25, 61] on div at bounding box center [143, 62] width 281 height 12
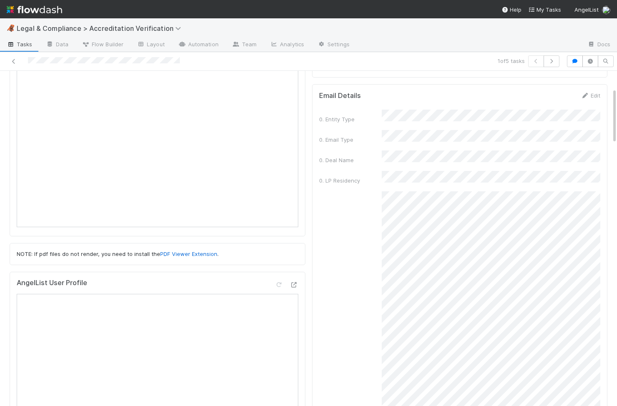
scroll to position [159, 0]
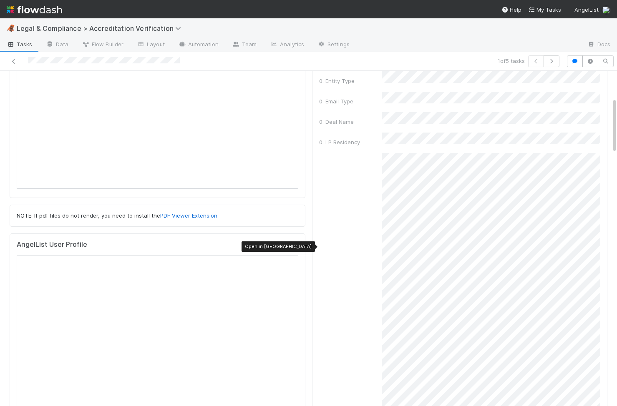
click at [294, 246] on icon at bounding box center [294, 246] width 8 height 5
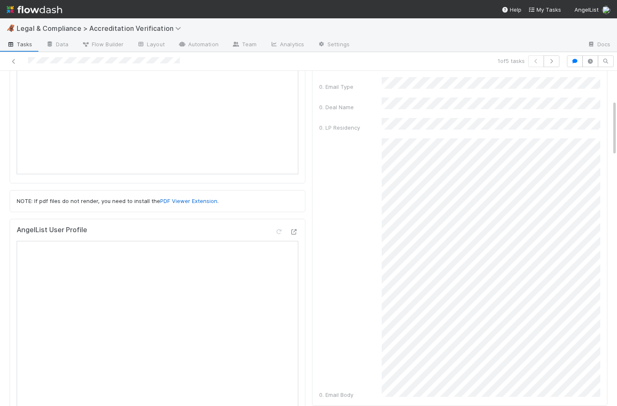
scroll to position [174, 0]
click at [378, 209] on div "0. Email Body" at bounding box center [460, 269] width 282 height 261
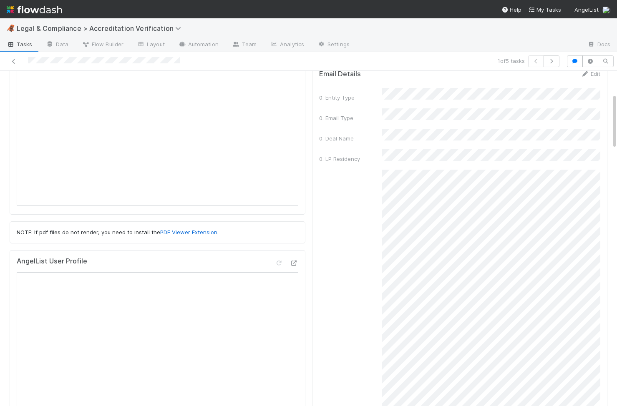
scroll to position [147, 0]
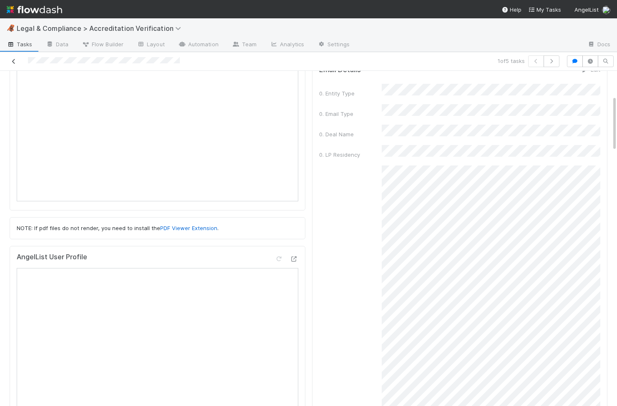
click at [14, 59] on icon at bounding box center [14, 61] width 8 height 5
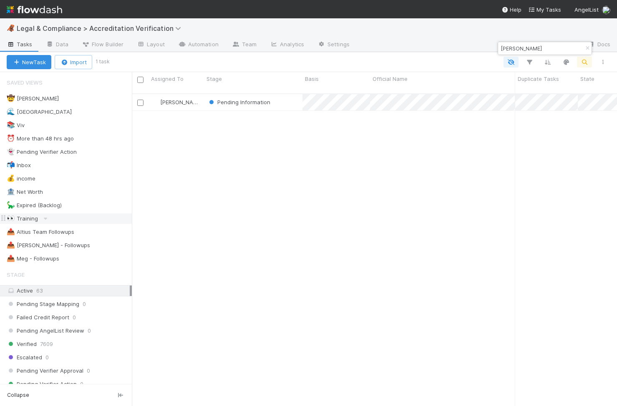
scroll to position [319, 485]
click at [49, 125] on div "📚 Viv 2" at bounding box center [69, 125] width 125 height 10
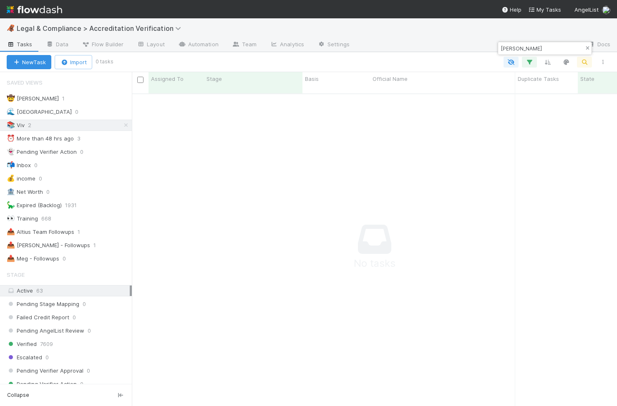
click at [589, 50] on icon "button" at bounding box center [587, 48] width 8 height 5
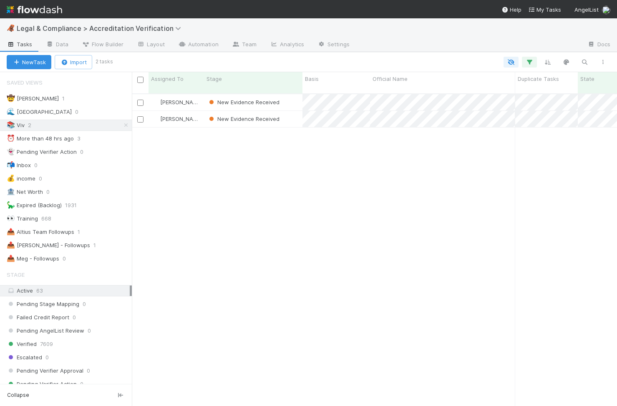
scroll to position [319, 485]
click at [290, 98] on div "New Evidence Received" at bounding box center [253, 102] width 98 height 16
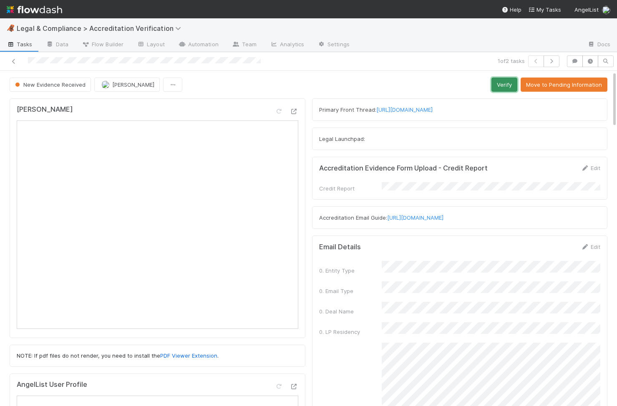
click at [511, 83] on button "Verify" at bounding box center [505, 85] width 26 height 14
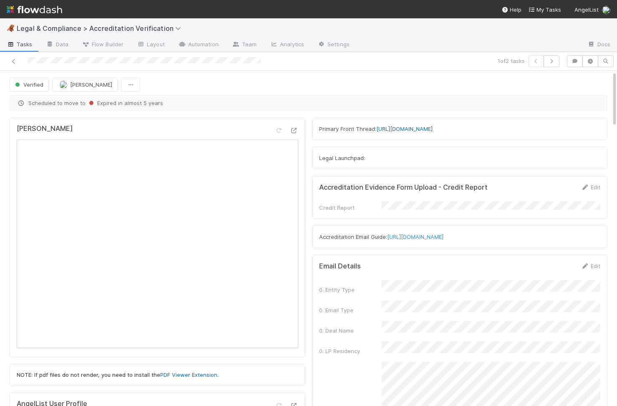
click at [430, 129] on link "https://app.frontapp.com/open/cnv_qqbt407" at bounding box center [404, 129] width 56 height 7
click at [12, 61] on icon at bounding box center [14, 61] width 8 height 5
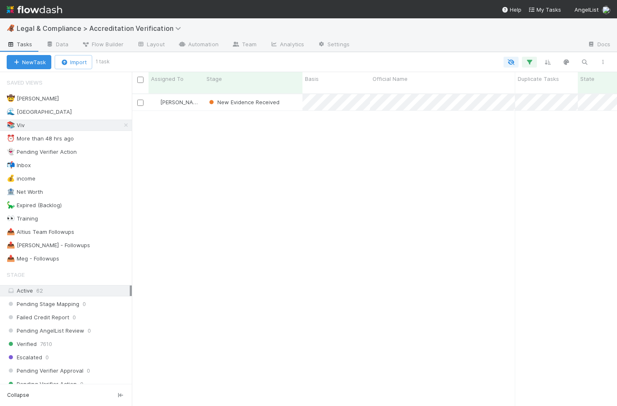
scroll to position [319, 485]
click at [582, 60] on icon "button" at bounding box center [584, 62] width 8 height 8
click at [124, 125] on div at bounding box center [308, 203] width 617 height 406
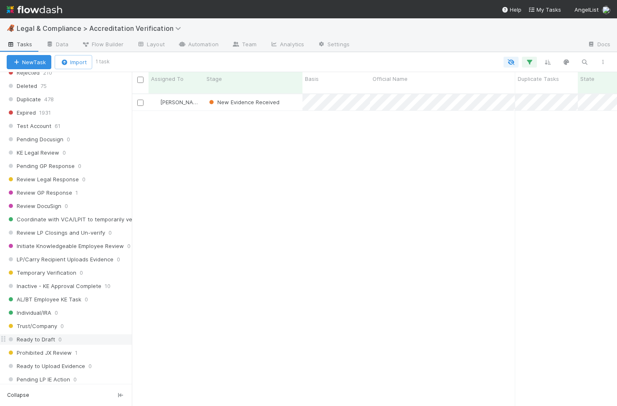
scroll to position [748, 0]
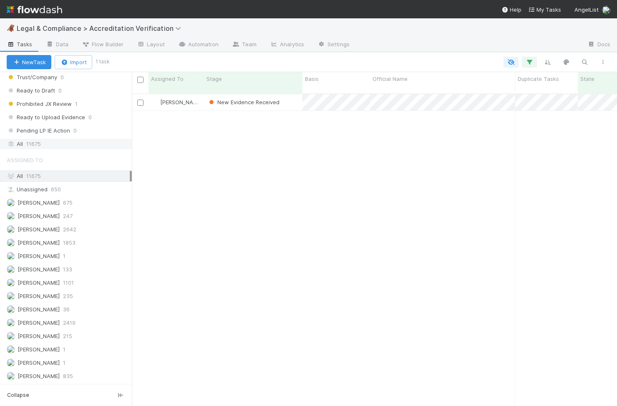
click at [40, 143] on span "11675" at bounding box center [33, 144] width 15 height 10
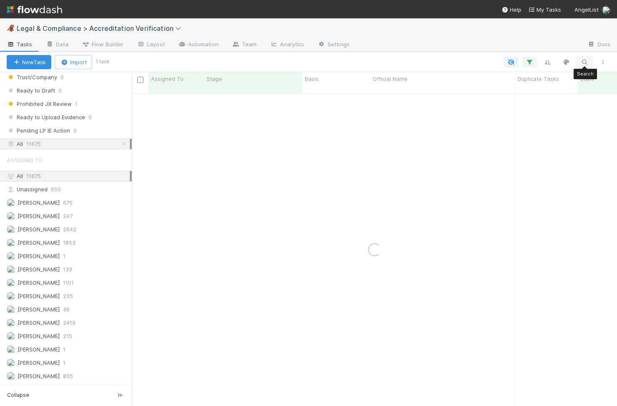
click at [583, 61] on icon "button" at bounding box center [584, 62] width 8 height 8
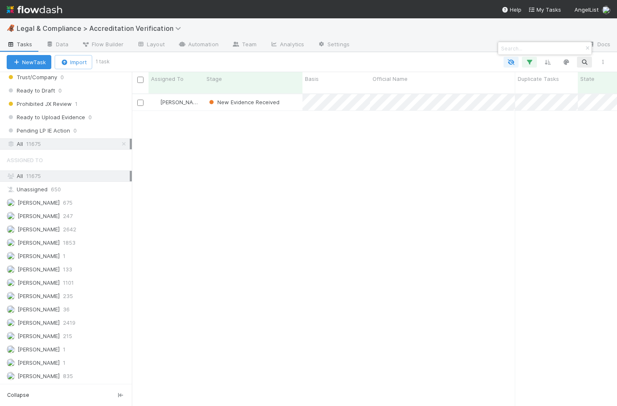
scroll to position [319, 485]
type input "Golden Sparrow Ventures, LLC"
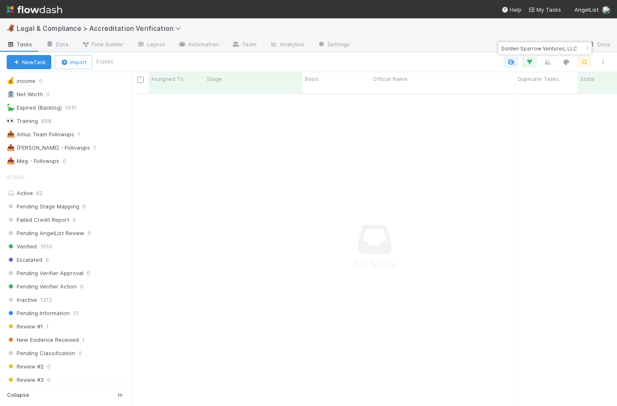
scroll to position [0, 0]
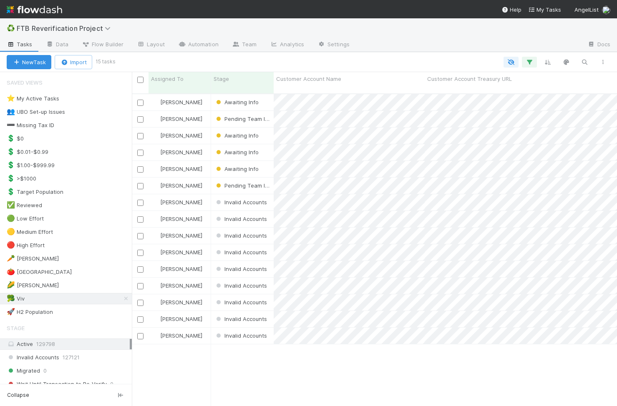
scroll to position [319, 485]
click at [201, 330] on div "[PERSON_NAME]" at bounding box center [180, 336] width 63 height 16
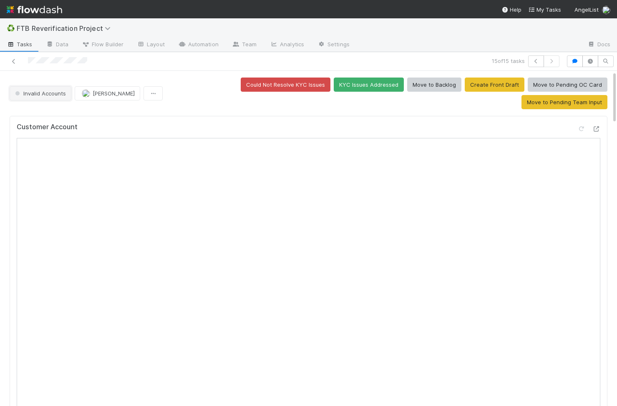
click at [45, 89] on button "Invalid Accounts" at bounding box center [41, 93] width 62 height 14
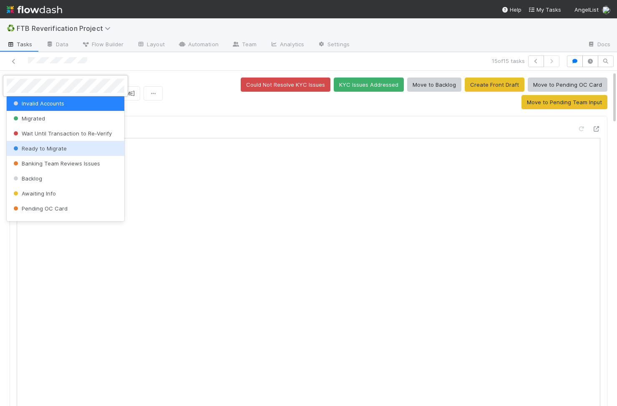
scroll to position [13, 0]
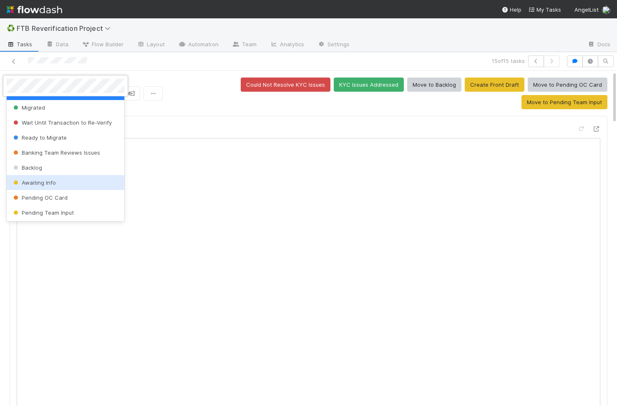
click at [50, 181] on span "Awaiting Info" at bounding box center [34, 182] width 44 height 7
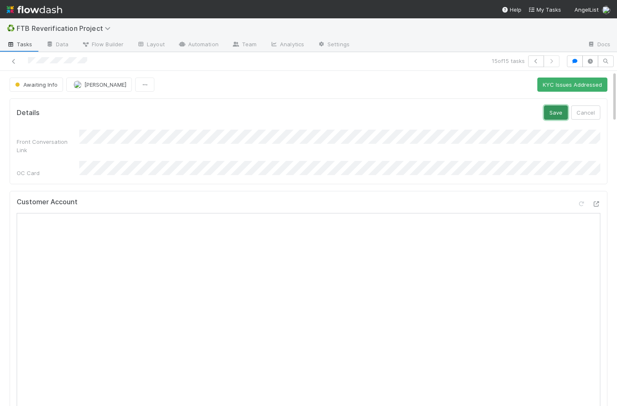
click at [553, 113] on button "Save" at bounding box center [556, 113] width 24 height 14
click at [526, 64] on div "15 of 15 tasks" at bounding box center [424, 62] width 278 height 12
click at [532, 62] on icon "button" at bounding box center [536, 61] width 8 height 5
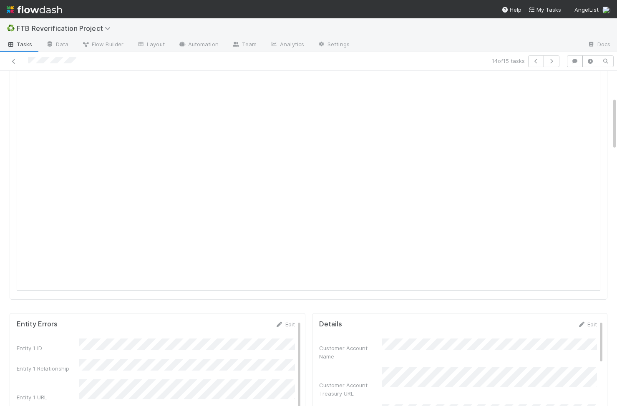
scroll to position [138, 0]
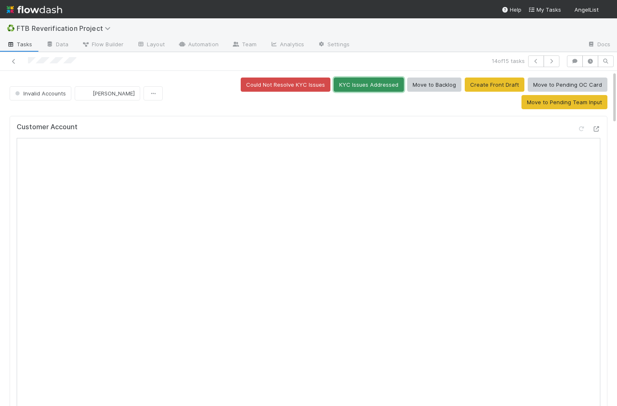
click at [334, 84] on button "KYC Issues Addressed" at bounding box center [369, 85] width 70 height 14
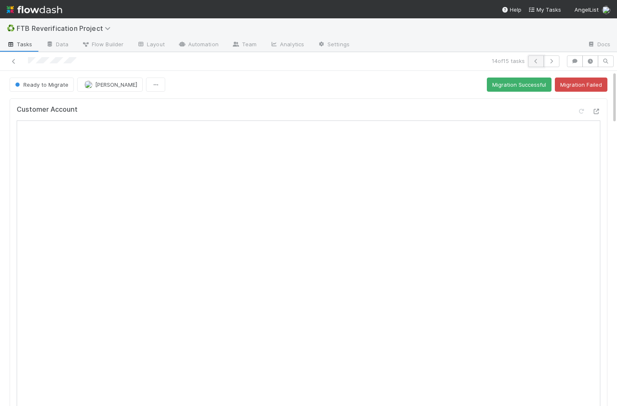
click at [535, 61] on icon "button" at bounding box center [536, 61] width 8 height 5
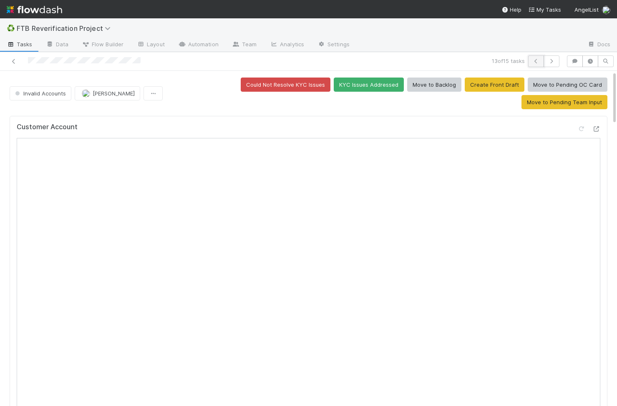
click at [535, 59] on icon "button" at bounding box center [536, 61] width 8 height 5
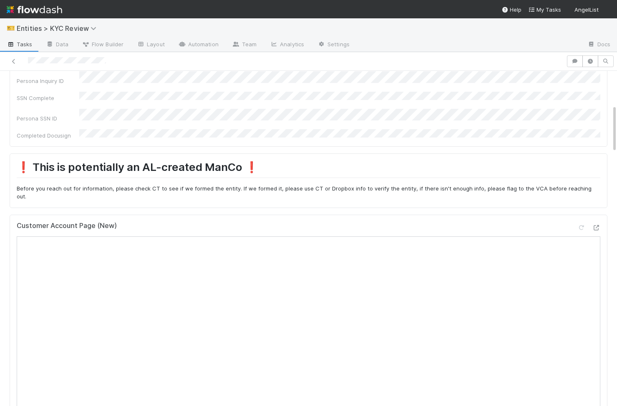
scroll to position [317, 0]
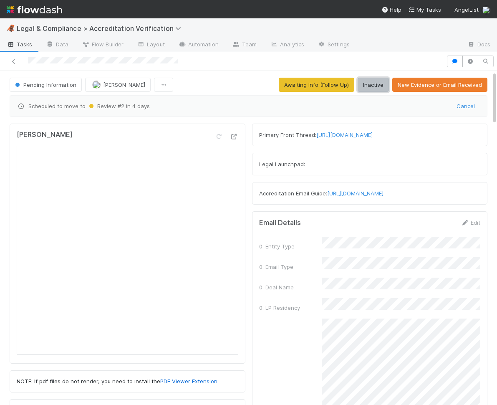
click at [377, 86] on button "Inactive" at bounding box center [373, 85] width 31 height 14
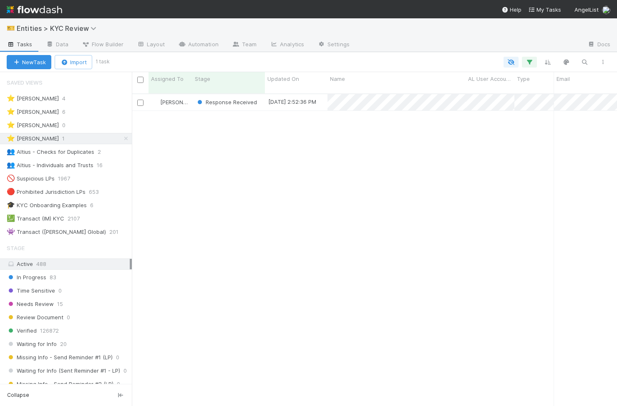
scroll to position [319, 485]
click at [126, 139] on icon at bounding box center [126, 138] width 8 height 5
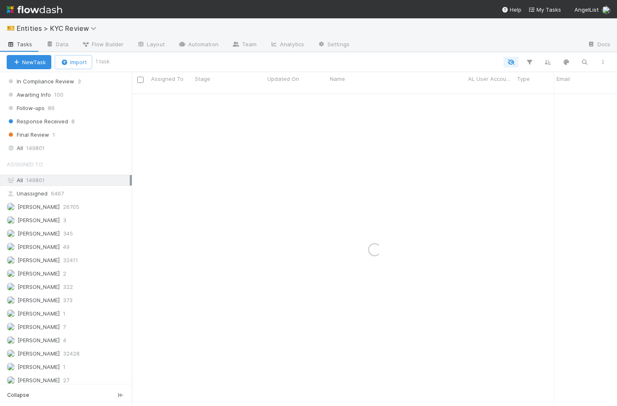
scroll to position [663, 0]
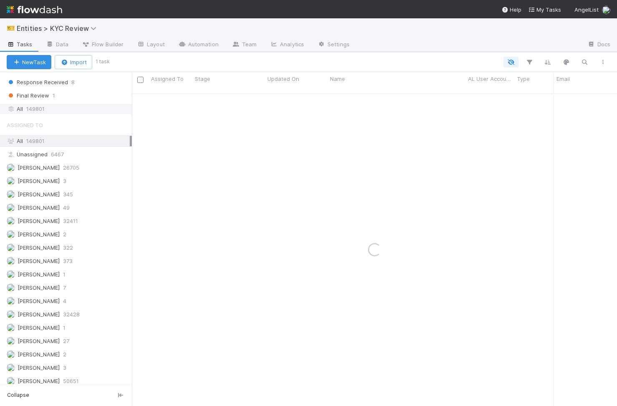
click at [53, 108] on div "All 149801" at bounding box center [68, 109] width 123 height 10
click at [581, 61] on icon "button" at bounding box center [584, 62] width 8 height 8
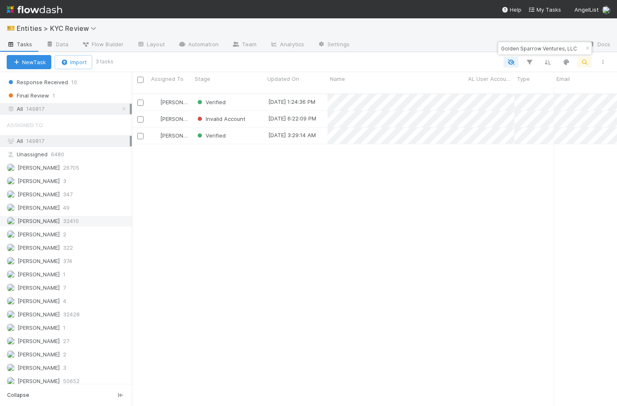
scroll to position [319, 485]
type input "Golden Sparrow Ventures, LLC"
click at [252, 97] on div "Verified" at bounding box center [228, 102] width 73 height 16
click at [254, 114] on div "Invalid Account" at bounding box center [228, 119] width 73 height 16
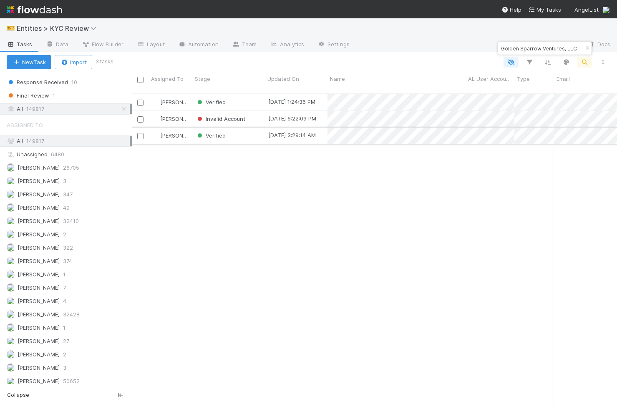
click at [251, 131] on div "Verified" at bounding box center [228, 136] width 73 height 16
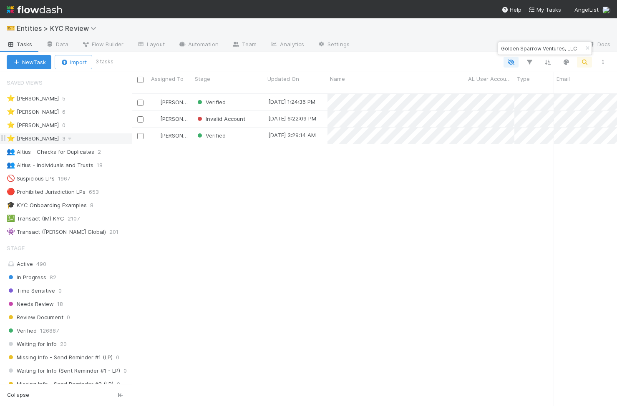
click at [59, 141] on div "⭐ Viv Hong 3" at bounding box center [69, 139] width 125 height 10
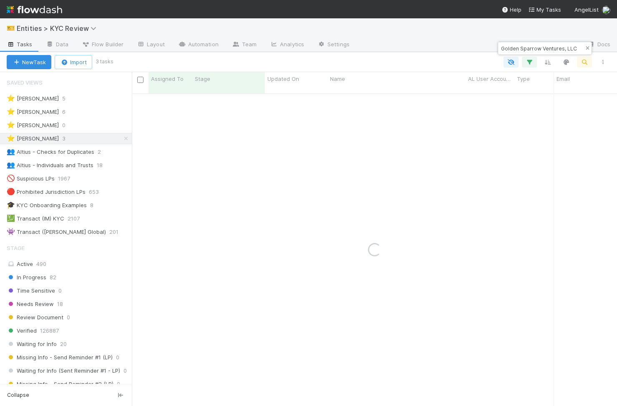
click at [587, 45] on button "button" at bounding box center [587, 48] width 9 height 10
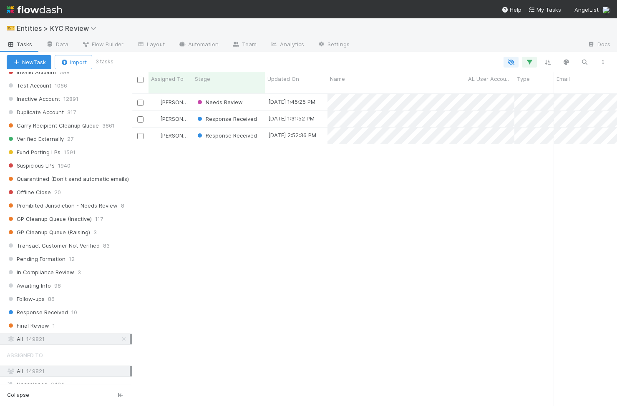
scroll to position [319, 485]
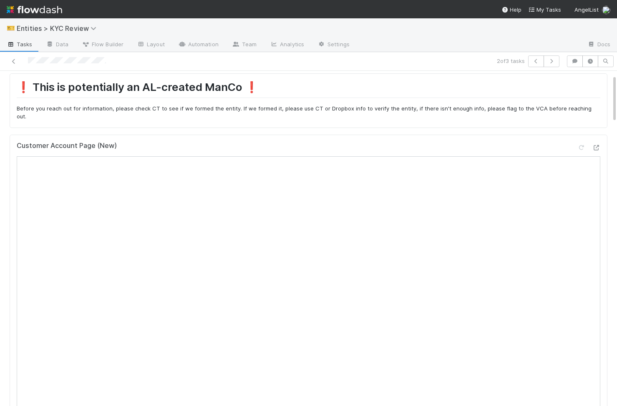
scroll to position [324, 0]
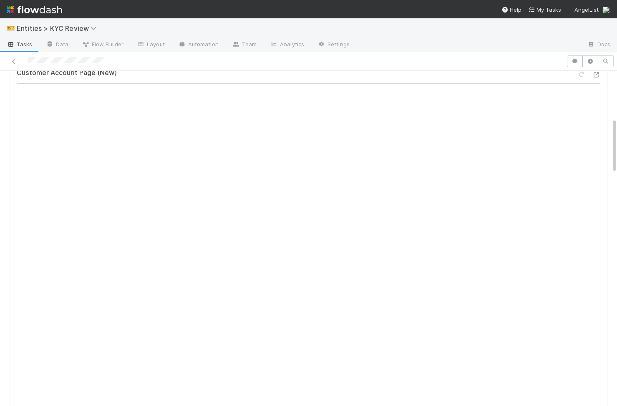
scroll to position [426, 0]
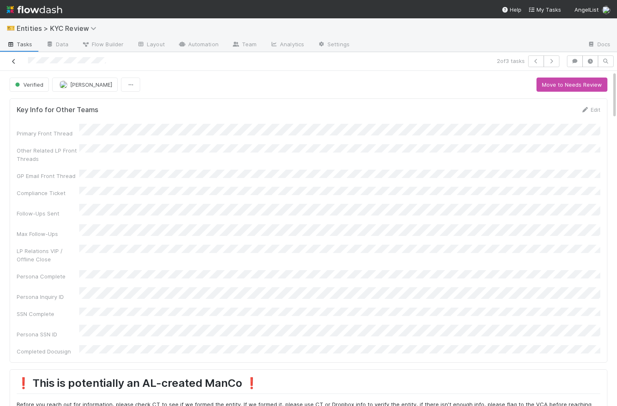
click at [13, 59] on icon at bounding box center [14, 61] width 8 height 5
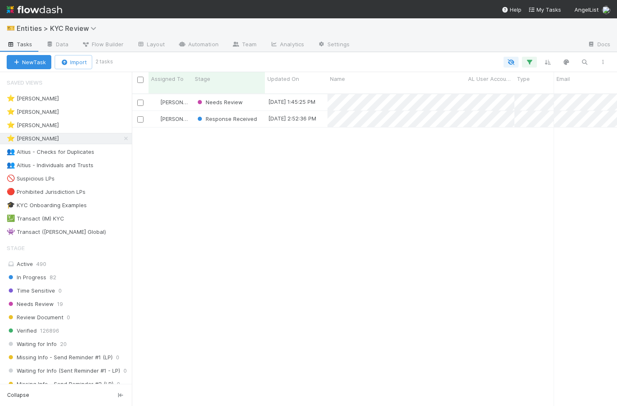
scroll to position [319, 485]
click at [252, 96] on div "Needs Review" at bounding box center [228, 102] width 73 height 16
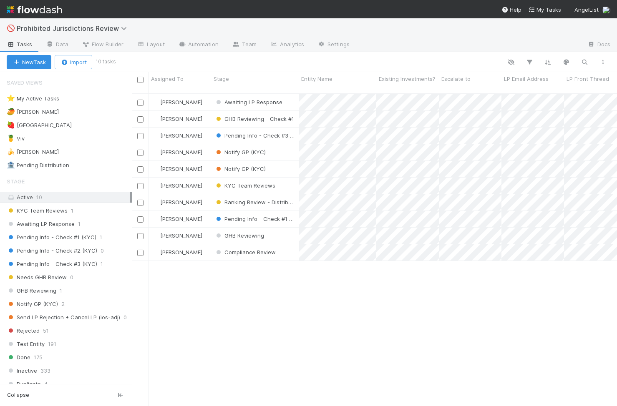
scroll to position [0, 0]
click at [71, 136] on div "🍍 Viv 3" at bounding box center [69, 139] width 125 height 10
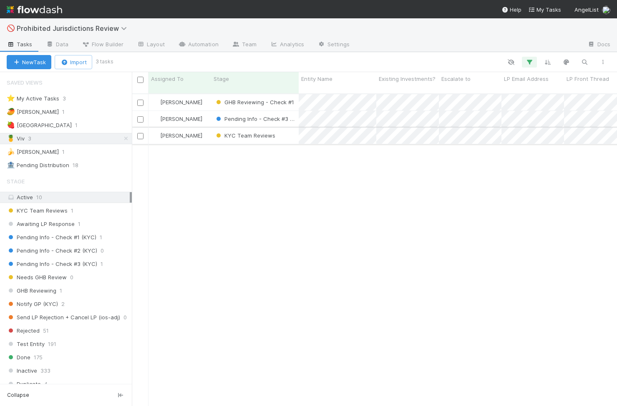
scroll to position [319, 485]
click at [202, 114] on div "Viv Hong" at bounding box center [180, 119] width 63 height 16
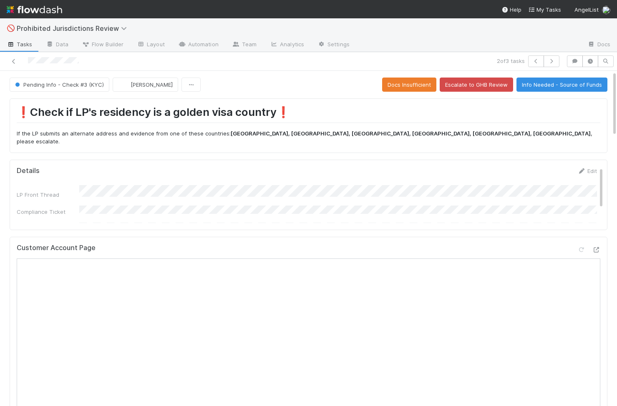
scroll to position [19, 0]
click at [56, 86] on span "Pending Info - Check #3 (KYC)" at bounding box center [58, 84] width 91 height 7
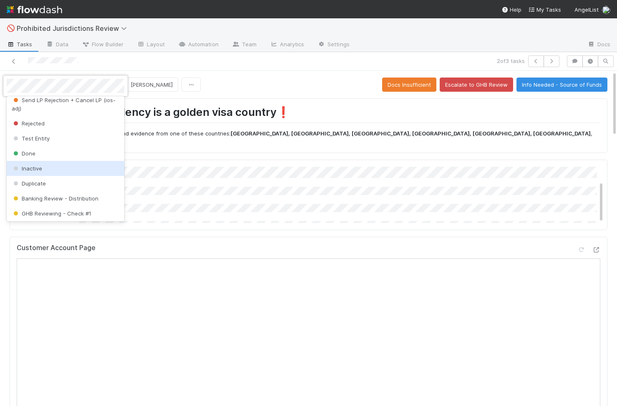
scroll to position [132, 0]
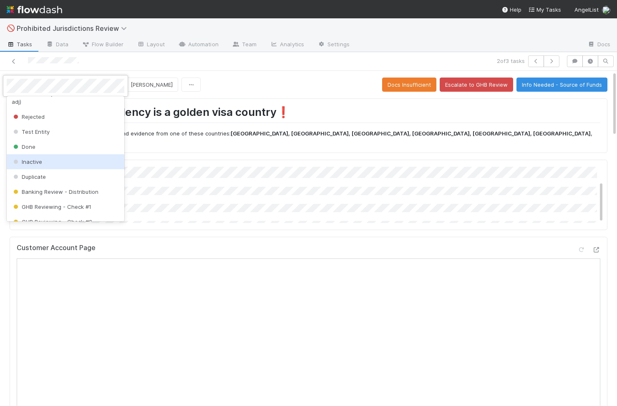
click at [73, 164] on div "Inactive" at bounding box center [66, 161] width 118 height 15
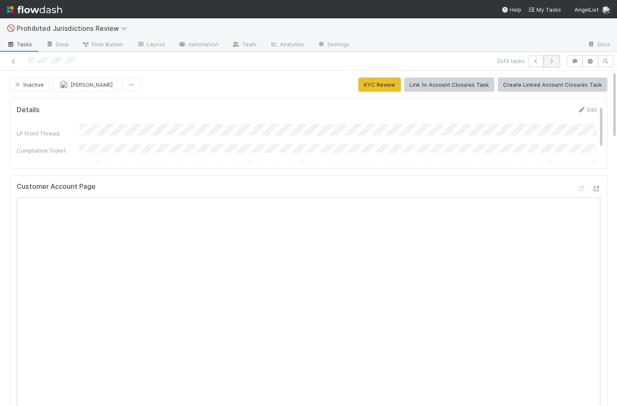
click at [553, 62] on icon "button" at bounding box center [551, 61] width 8 height 5
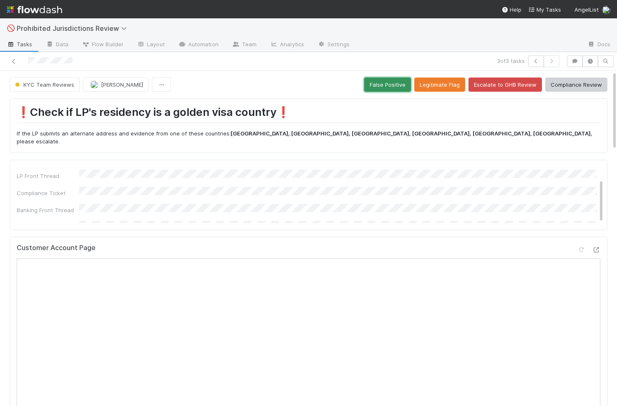
click at [393, 88] on button "False Positive" at bounding box center [387, 85] width 47 height 14
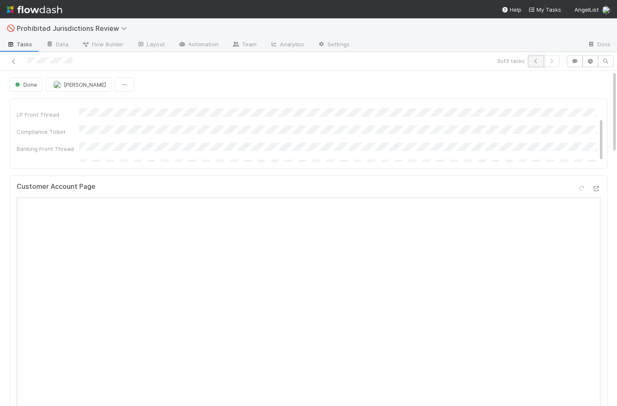
click at [535, 61] on icon "button" at bounding box center [536, 61] width 8 height 5
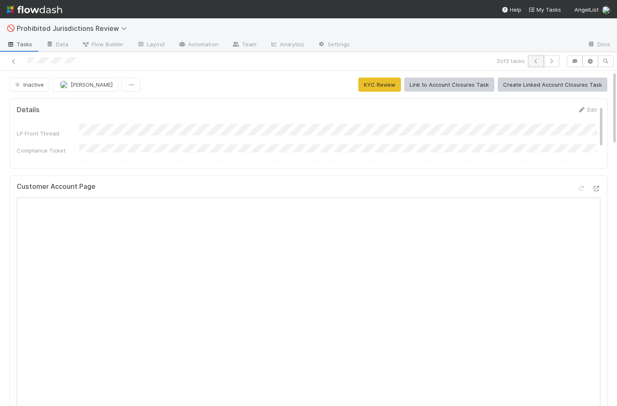
click at [535, 61] on icon "button" at bounding box center [536, 61] width 8 height 5
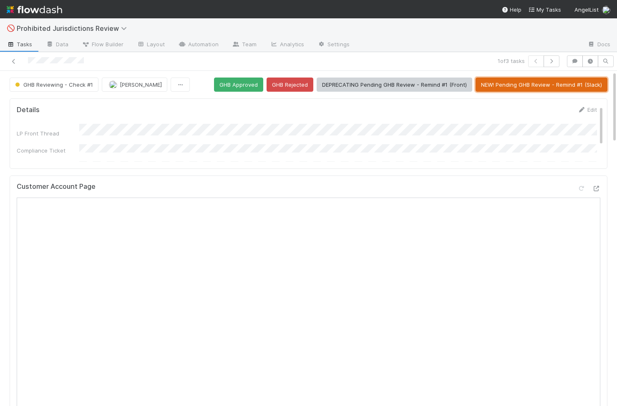
click at [505, 87] on button "NEW! Pending GHB Review - Remind #1 (Slack)" at bounding box center [542, 85] width 132 height 14
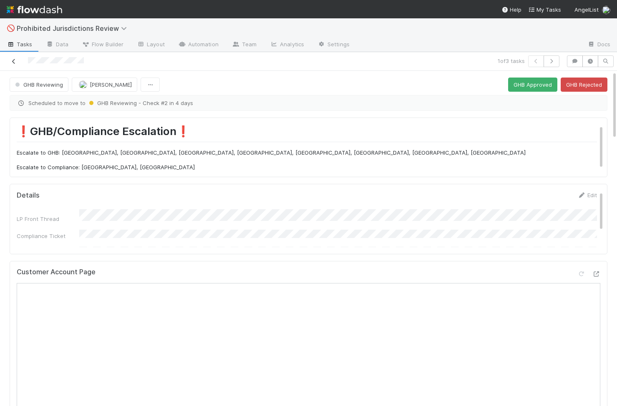
click at [17, 64] on link at bounding box center [14, 61] width 8 height 8
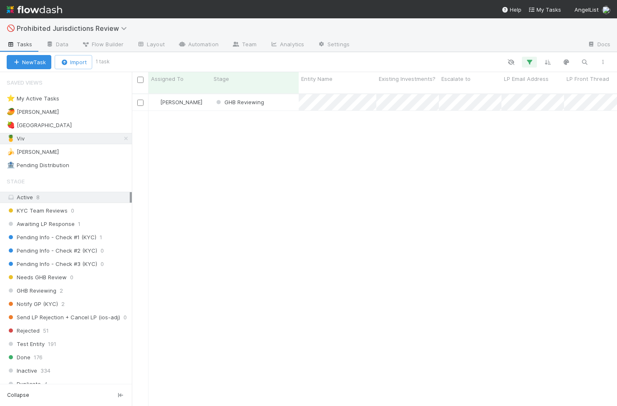
scroll to position [319, 485]
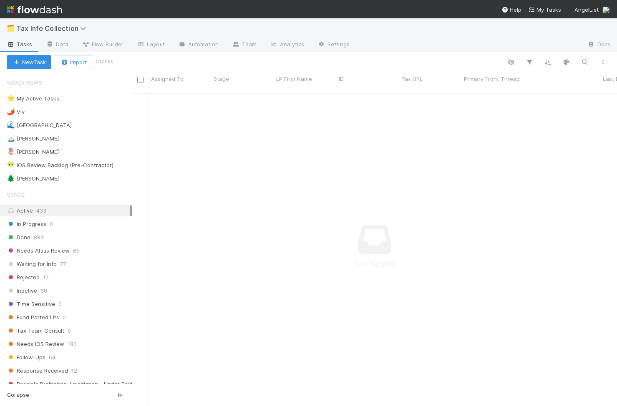
scroll to position [0, 0]
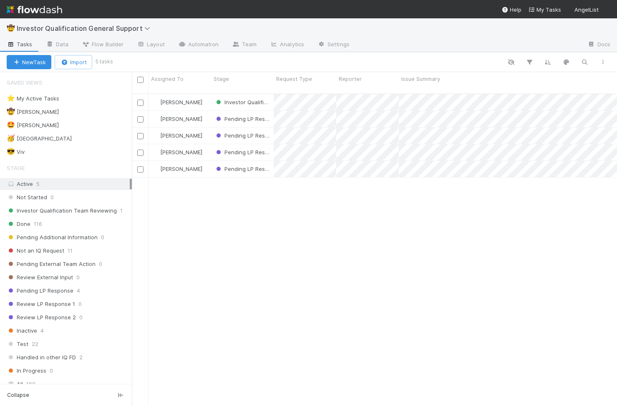
scroll to position [319, 485]
click at [69, 149] on div "😎 Viv 1" at bounding box center [69, 152] width 125 height 10
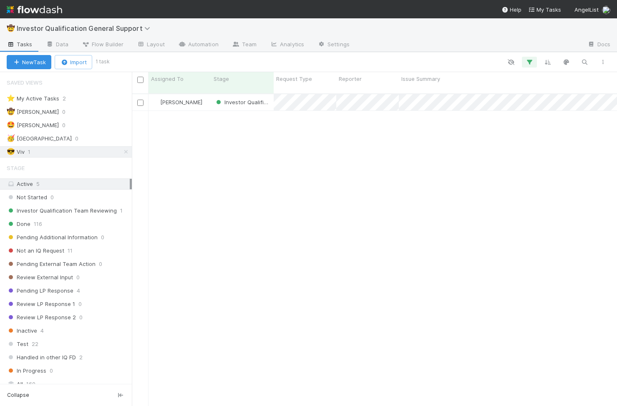
scroll to position [319, 485]
click at [193, 100] on div "[PERSON_NAME]" at bounding box center [180, 102] width 63 height 16
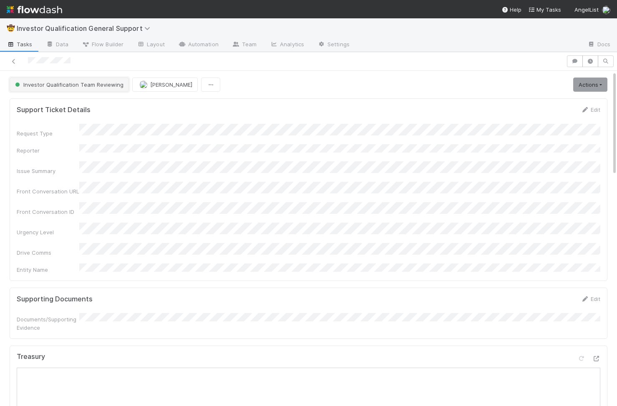
click at [47, 80] on button "Investor Qualification Team Reviewing" at bounding box center [69, 85] width 119 height 14
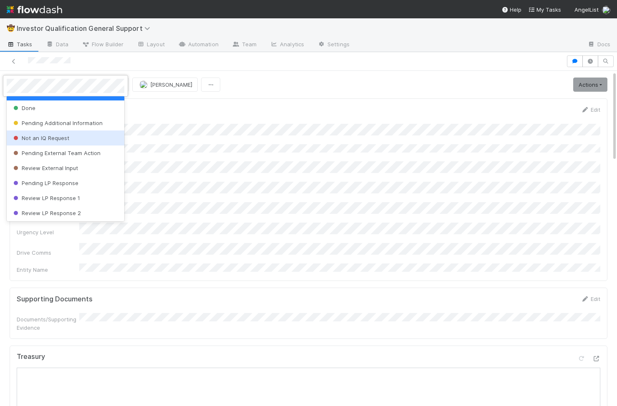
scroll to position [42, 0]
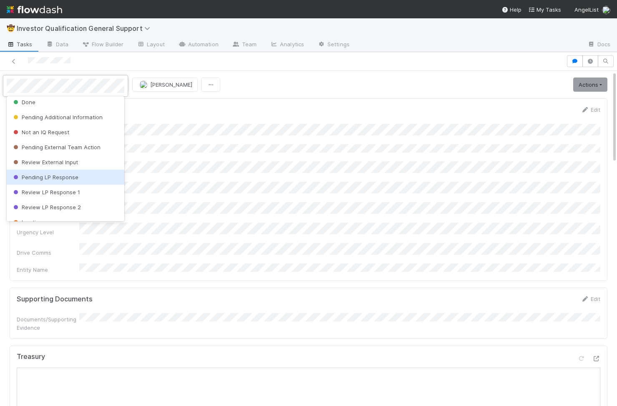
click at [87, 171] on div "Pending LP Response" at bounding box center [66, 177] width 118 height 15
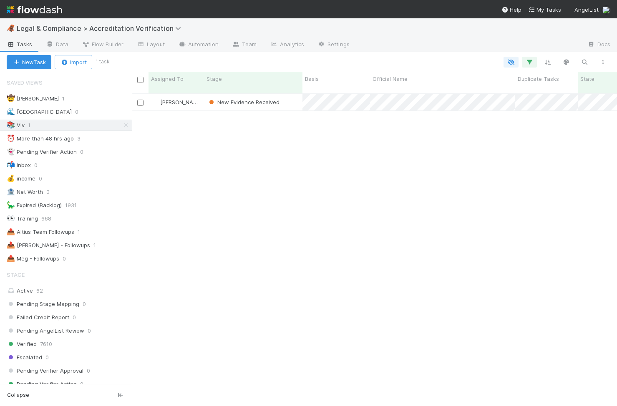
scroll to position [319, 485]
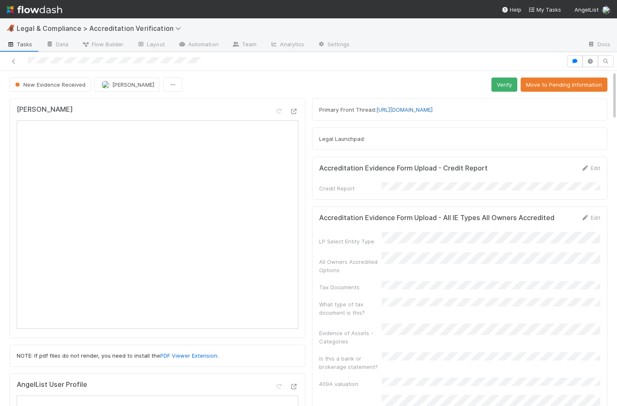
click at [428, 112] on link "https://app.frontapp.com/open/cnv_qn4nzlz" at bounding box center [404, 109] width 56 height 7
click at [542, 86] on button "Move to Pending Information" at bounding box center [564, 85] width 87 height 14
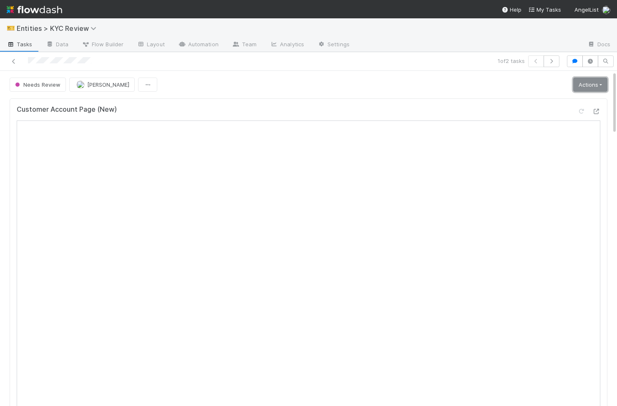
click at [591, 82] on link "Actions" at bounding box center [590, 85] width 34 height 14
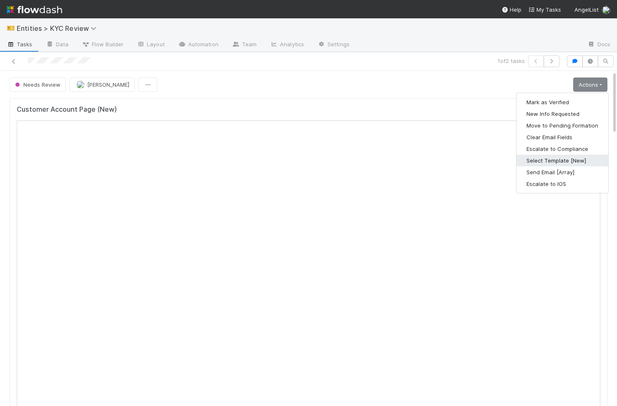
click at [583, 161] on button "Select Template [New]" at bounding box center [563, 161] width 92 height 12
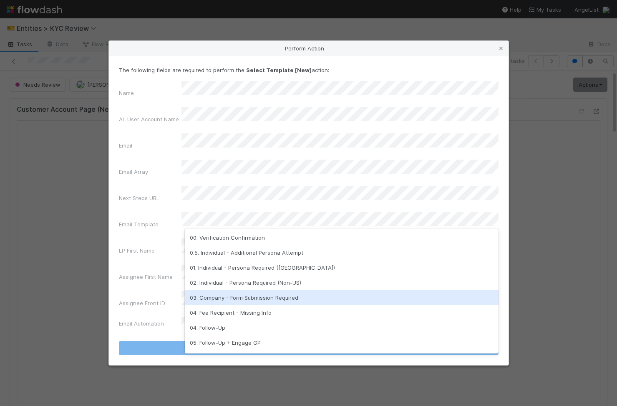
click at [273, 295] on div "03. Company - Form Submission Required" at bounding box center [342, 297] width 314 height 15
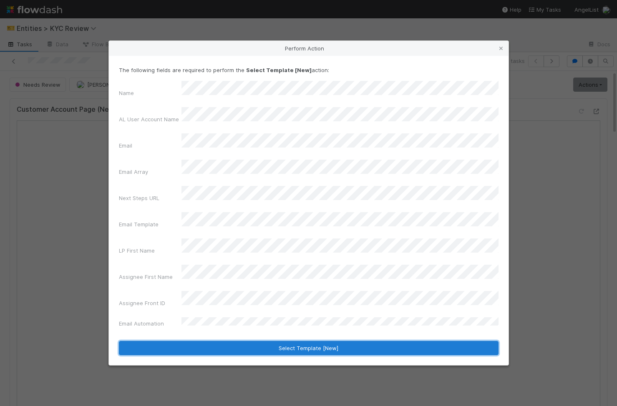
click at [280, 341] on button "Select Template [New]" at bounding box center [309, 348] width 380 height 14
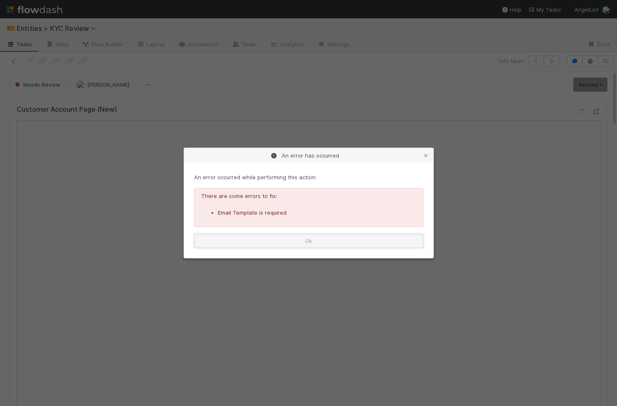
click at [309, 241] on button "Ok" at bounding box center [309, 241] width 230 height 14
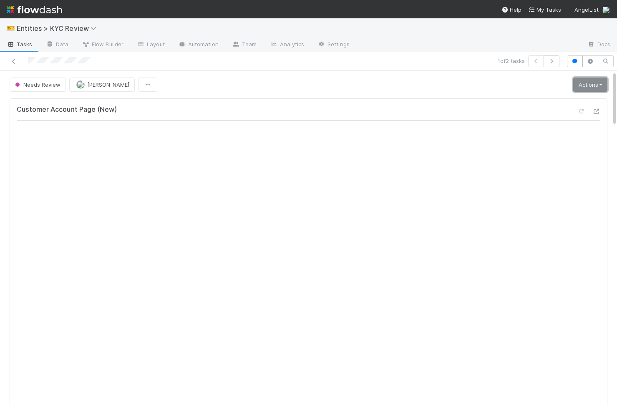
click at [589, 82] on link "Actions" at bounding box center [590, 85] width 34 height 14
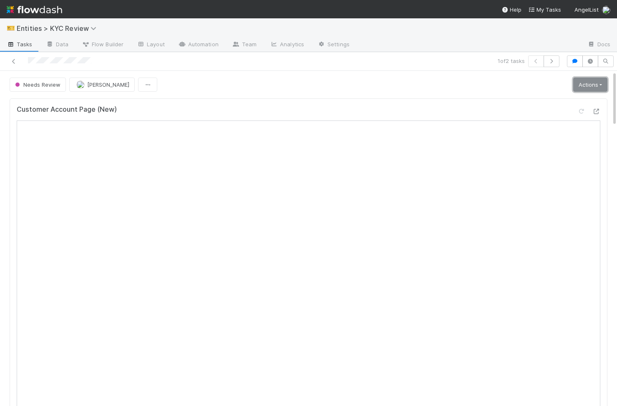
click at [588, 84] on link "Actions" at bounding box center [590, 85] width 34 height 14
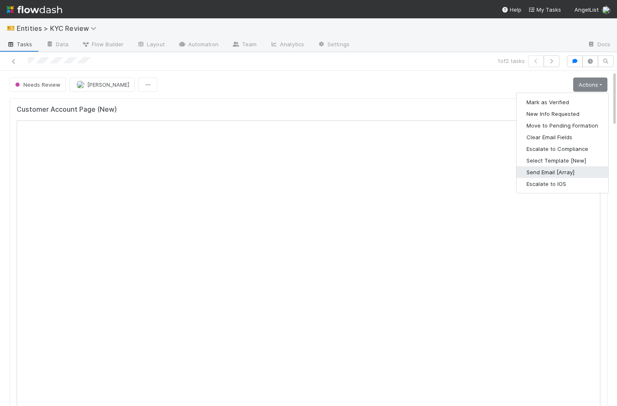
click at [575, 173] on button "Send Email [Array]" at bounding box center [563, 173] width 92 height 12
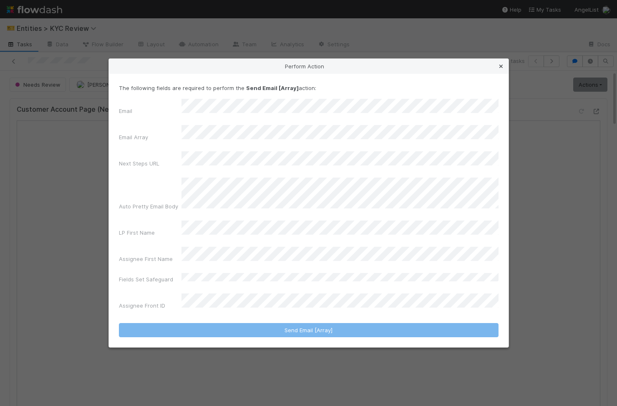
click at [498, 69] on icon at bounding box center [501, 66] width 8 height 5
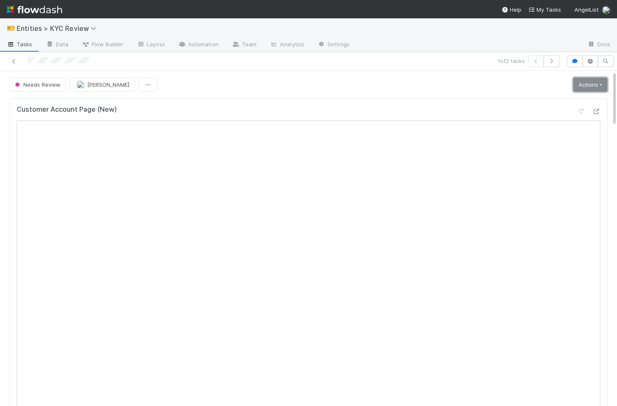
click at [605, 90] on link "Actions" at bounding box center [590, 85] width 34 height 14
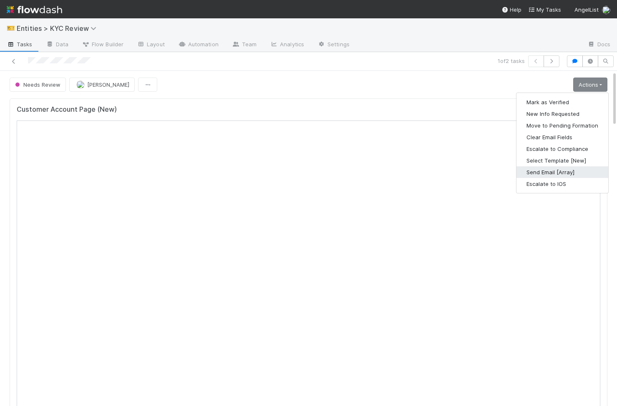
click at [556, 170] on button "Send Email [Array]" at bounding box center [563, 173] width 92 height 12
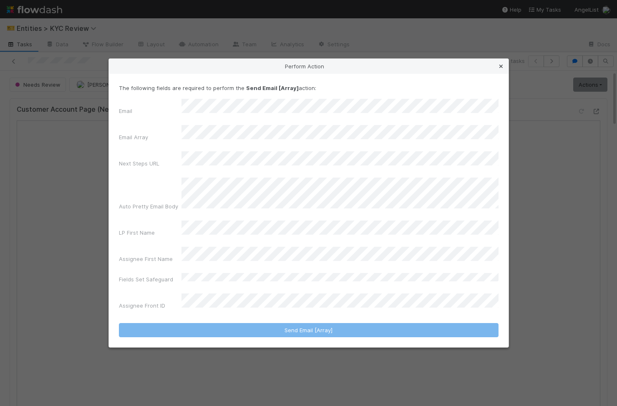
click at [502, 69] on icon at bounding box center [501, 66] width 8 height 5
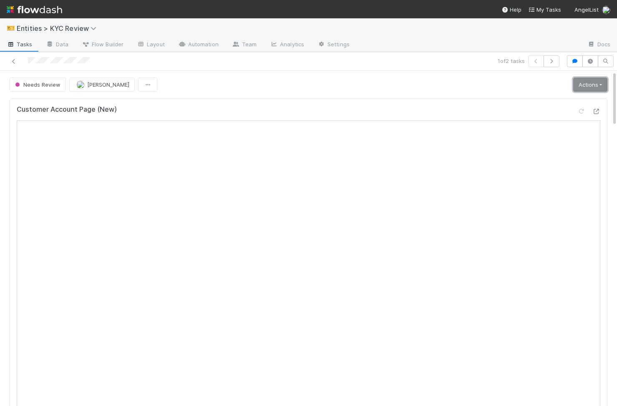
click at [575, 87] on link "Actions" at bounding box center [590, 85] width 34 height 14
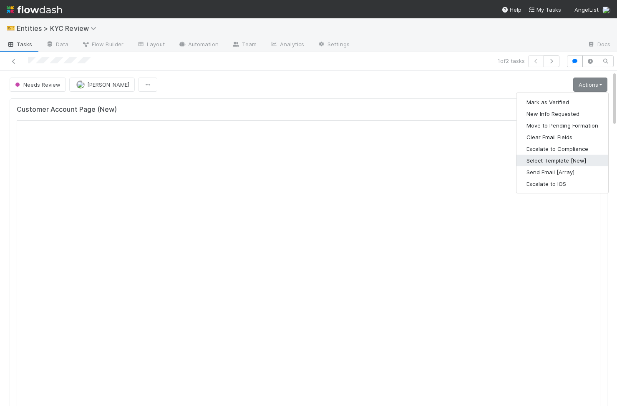
click at [573, 163] on button "Select Template [New]" at bounding box center [563, 161] width 92 height 12
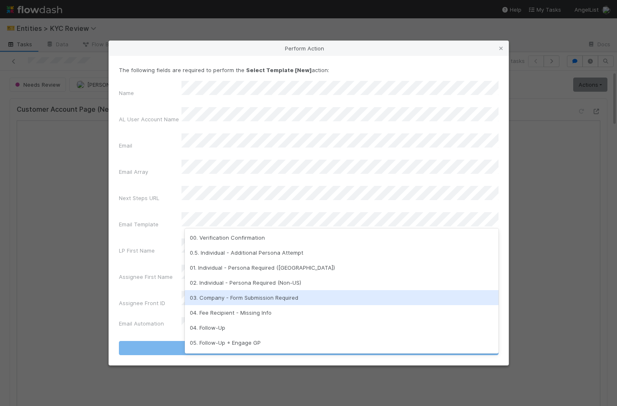
click at [263, 301] on div "03. Company - Form Submission Required" at bounding box center [342, 297] width 314 height 15
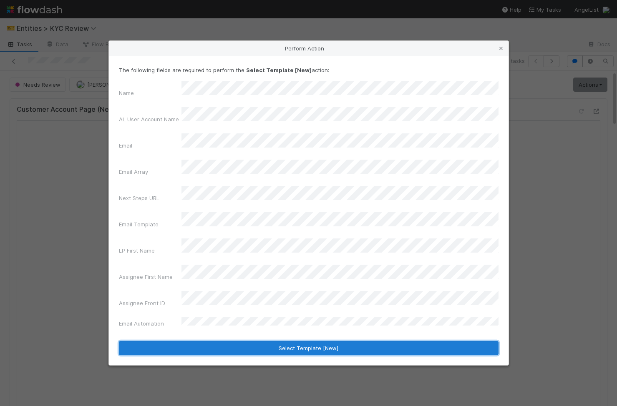
click at [292, 341] on button "Select Template [New]" at bounding box center [309, 348] width 380 height 14
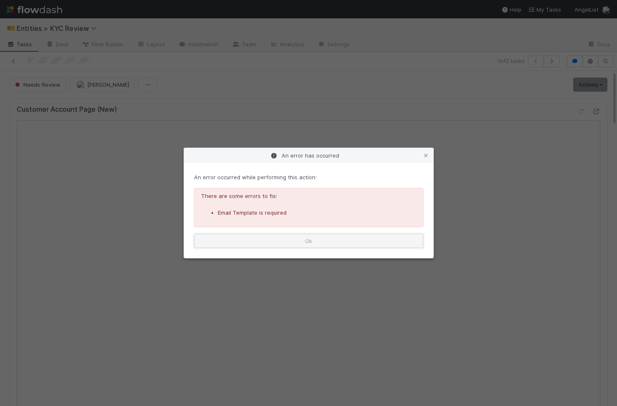
click at [341, 237] on button "Ok" at bounding box center [309, 241] width 230 height 14
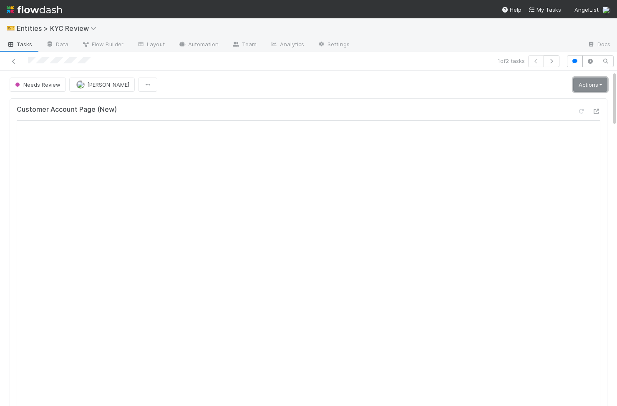
click at [584, 83] on link "Actions" at bounding box center [590, 85] width 34 height 14
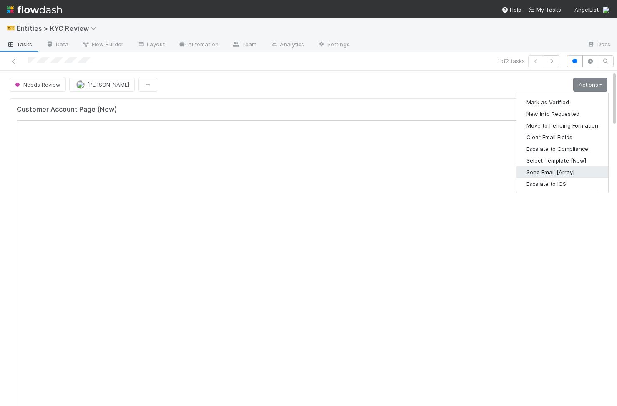
click at [561, 175] on button "Send Email [Array]" at bounding box center [563, 173] width 92 height 12
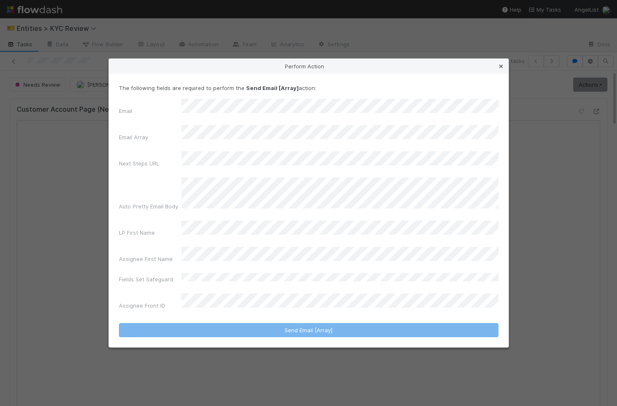
click at [502, 69] on icon at bounding box center [501, 66] width 8 height 5
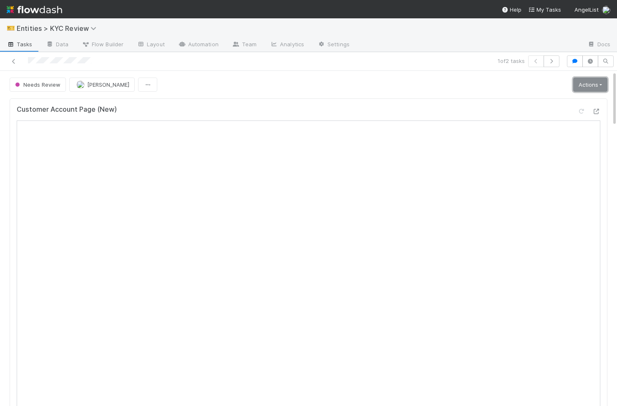
click at [592, 78] on link "Actions" at bounding box center [590, 85] width 34 height 14
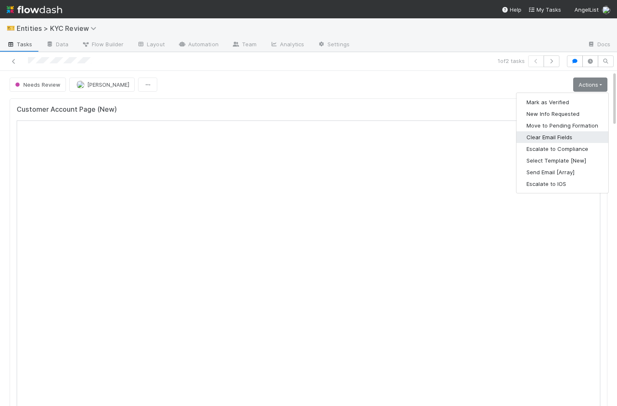
click at [564, 135] on button "Clear Email Fields" at bounding box center [563, 137] width 92 height 12
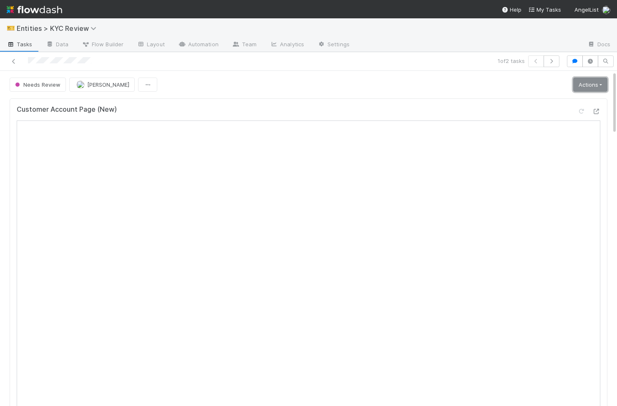
click at [593, 86] on link "Actions" at bounding box center [590, 85] width 34 height 14
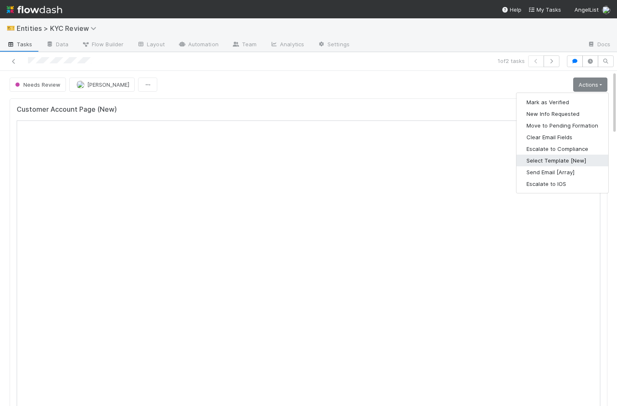
click at [554, 162] on button "Select Template [New]" at bounding box center [563, 161] width 92 height 12
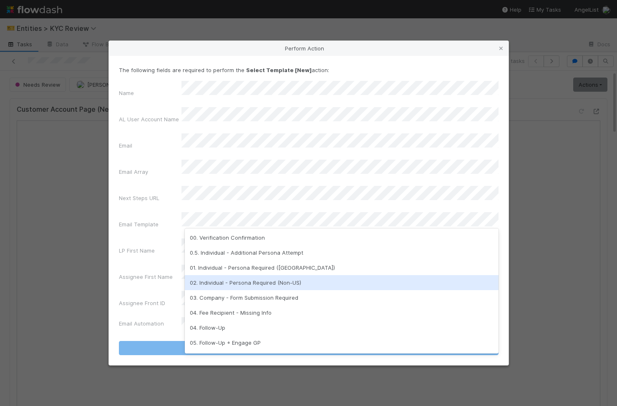
click at [236, 290] on div "02. Individual - Persona Required (Non-US)" at bounding box center [342, 282] width 314 height 15
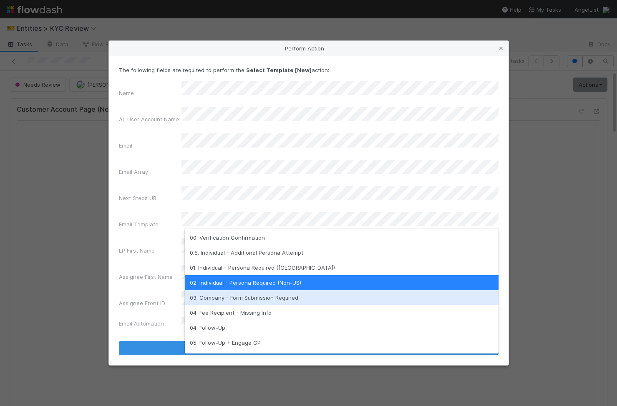
click at [219, 296] on div "03. Company - Form Submission Required" at bounding box center [342, 297] width 314 height 15
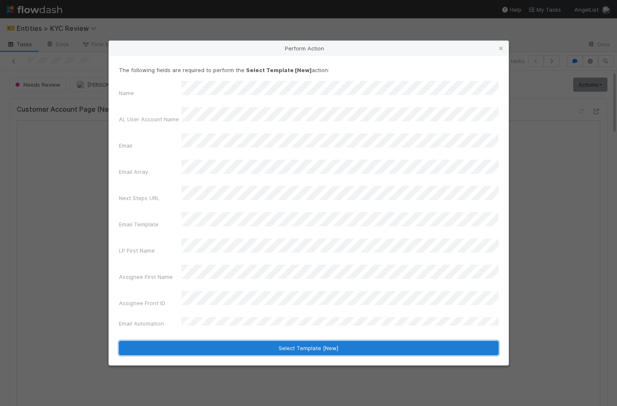
click at [300, 341] on button "Select Template [New]" at bounding box center [309, 348] width 380 height 14
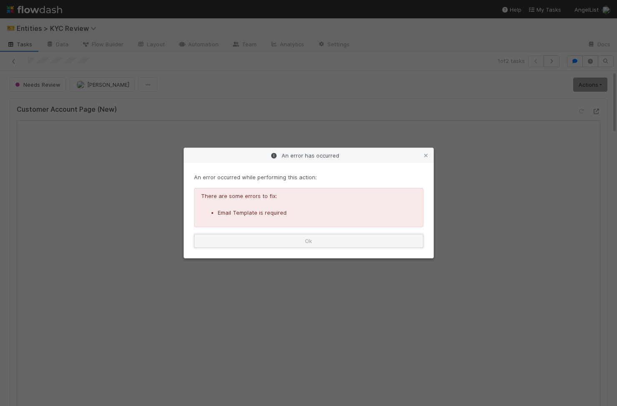
click at [391, 236] on button "Ok" at bounding box center [309, 241] width 230 height 14
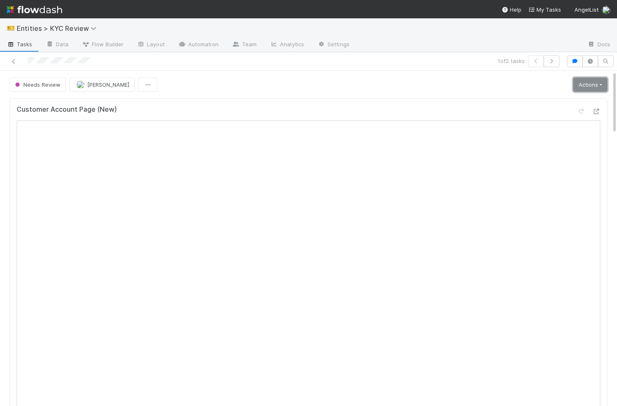
click at [596, 85] on link "Actions" at bounding box center [590, 85] width 34 height 14
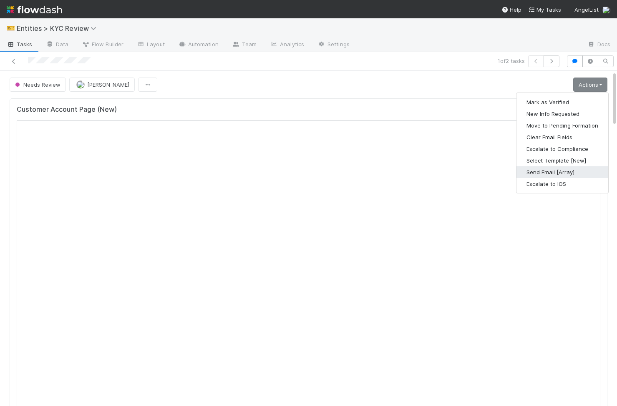
click at [576, 171] on button "Send Email [Array]" at bounding box center [563, 173] width 92 height 12
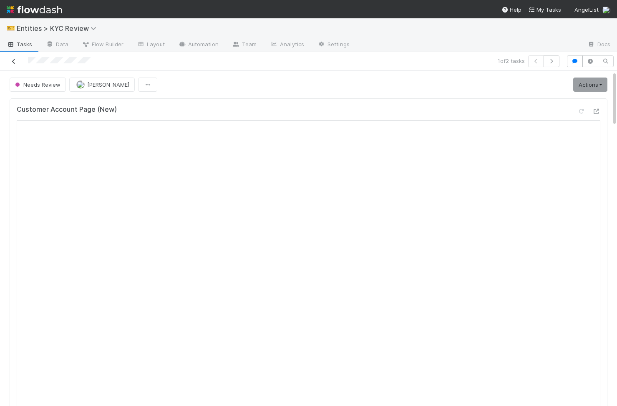
click at [10, 62] on icon at bounding box center [14, 61] width 8 height 5
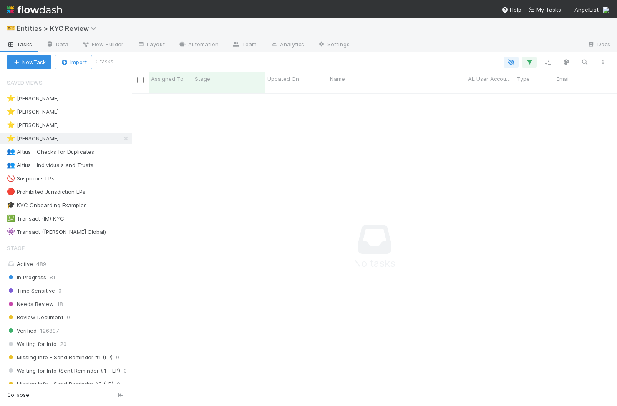
scroll to position [0, 0]
